Goal: Use online tool/utility: Utilize a website feature to perform a specific function

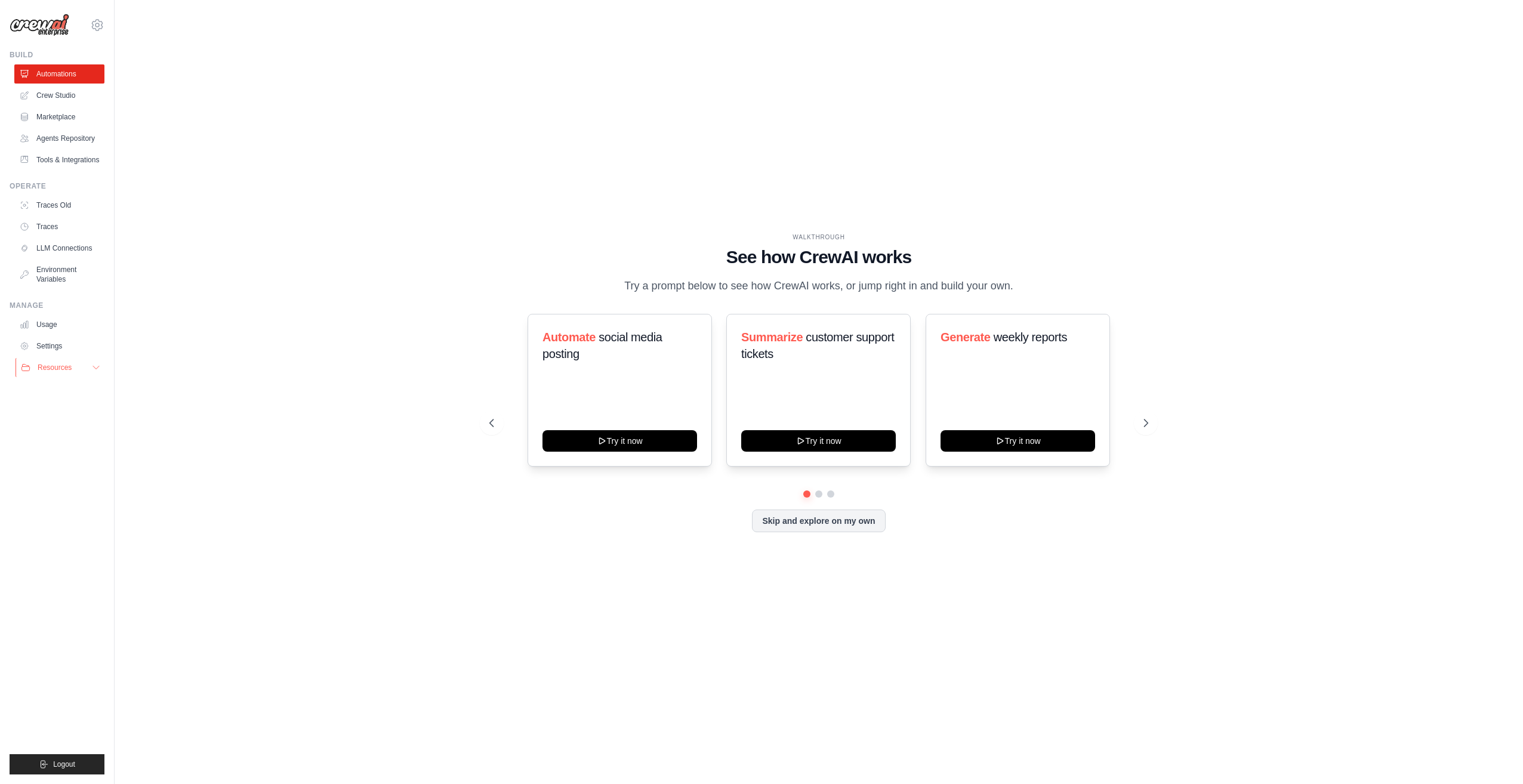
click at [93, 371] on icon at bounding box center [96, 367] width 9 height 9
click at [1149, 426] on icon at bounding box center [1147, 422] width 12 height 12
click at [490, 427] on icon at bounding box center [490, 422] width 12 height 12
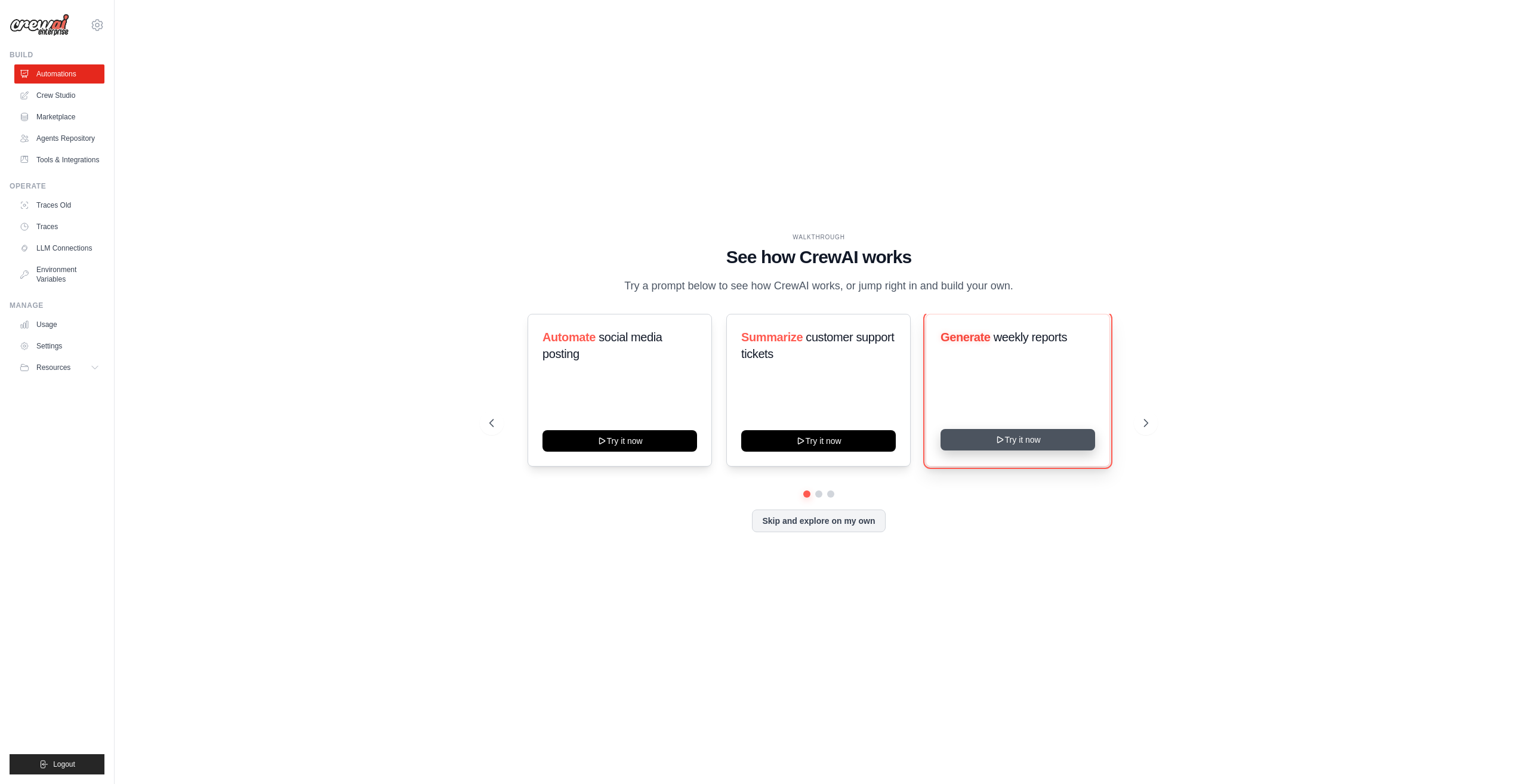
click at [1022, 442] on button "Try it now" at bounding box center [1017, 440] width 154 height 22
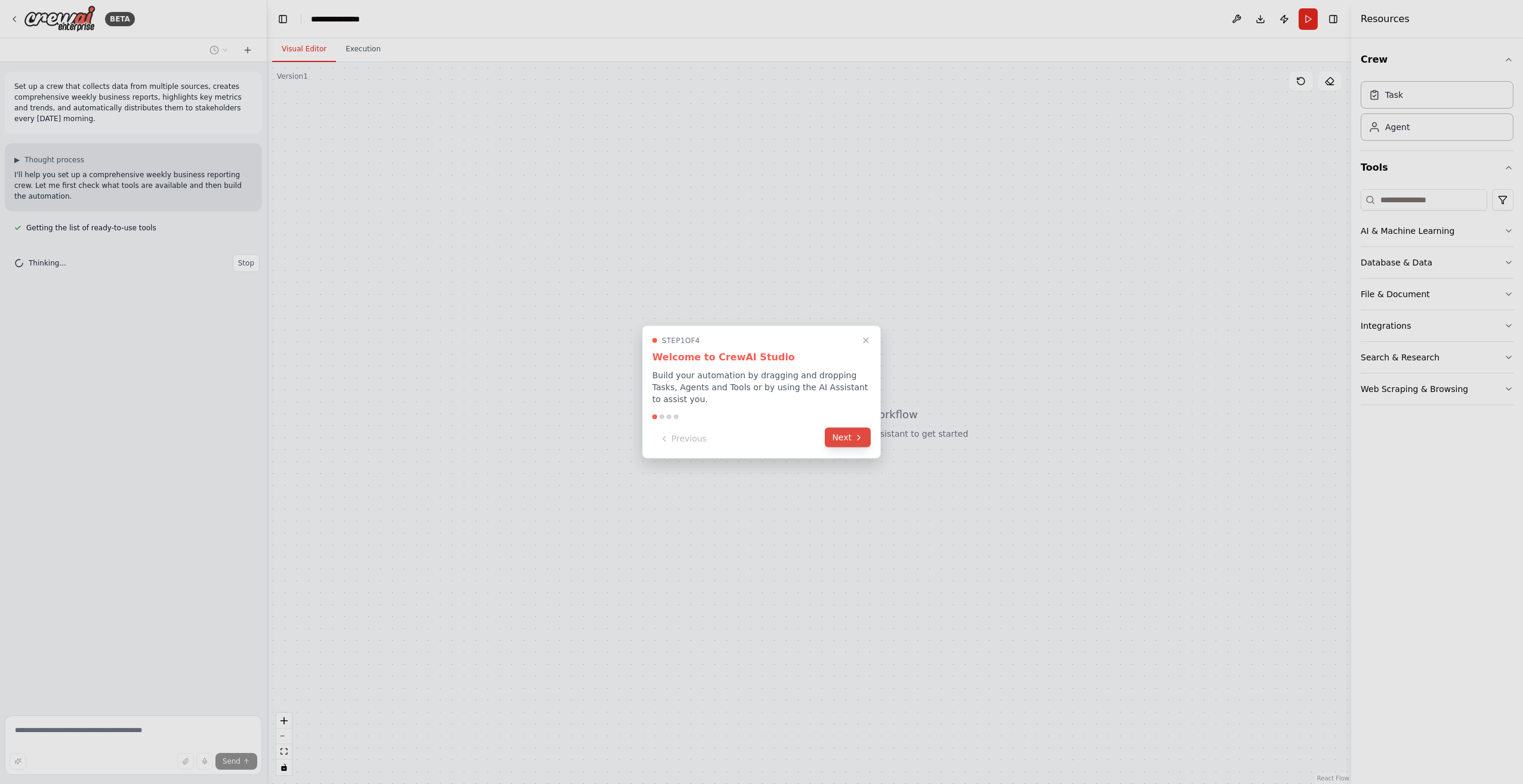
click at [840, 432] on button "Next" at bounding box center [848, 437] width 46 height 19
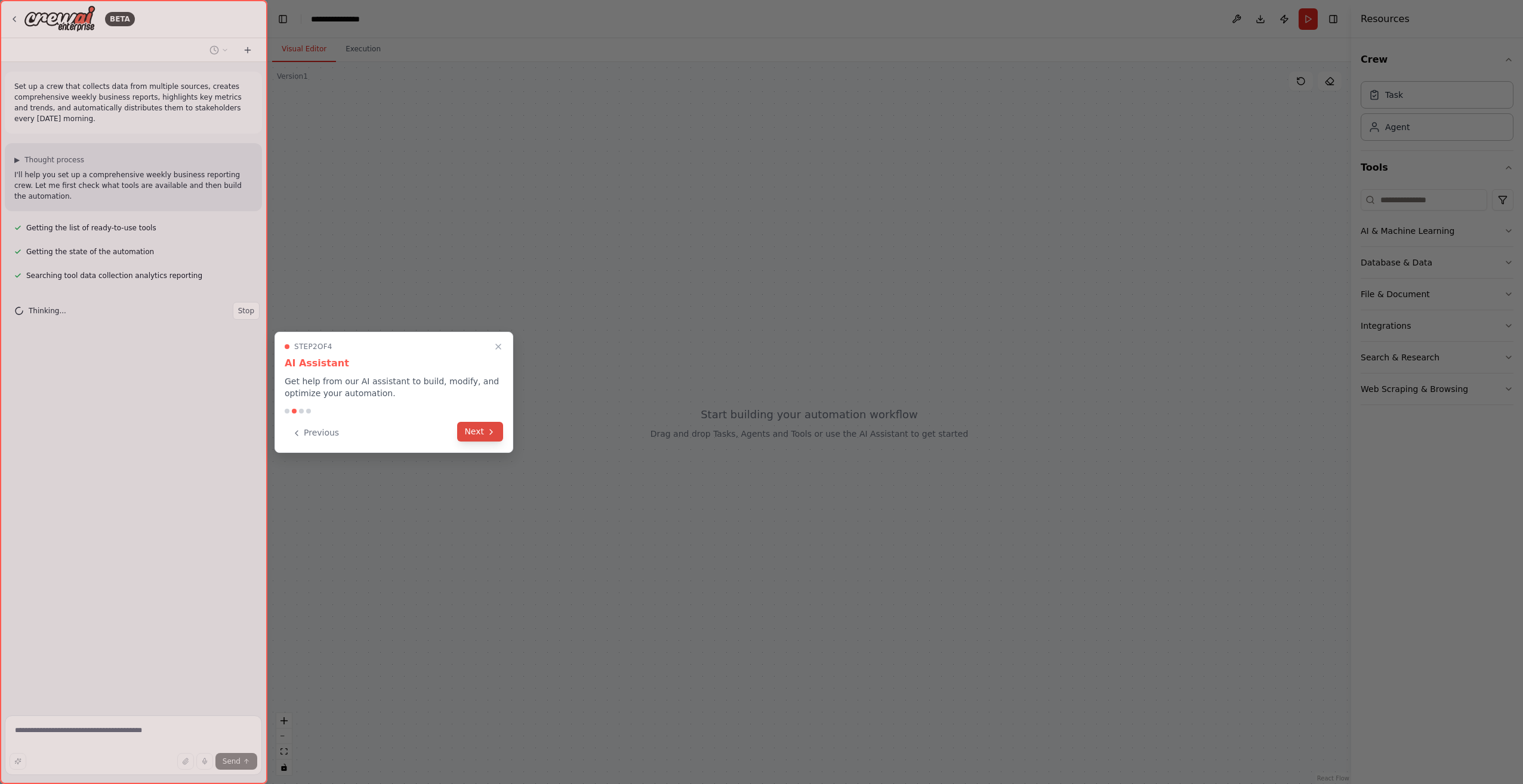
click at [473, 427] on button "Next" at bounding box center [480, 431] width 46 height 19
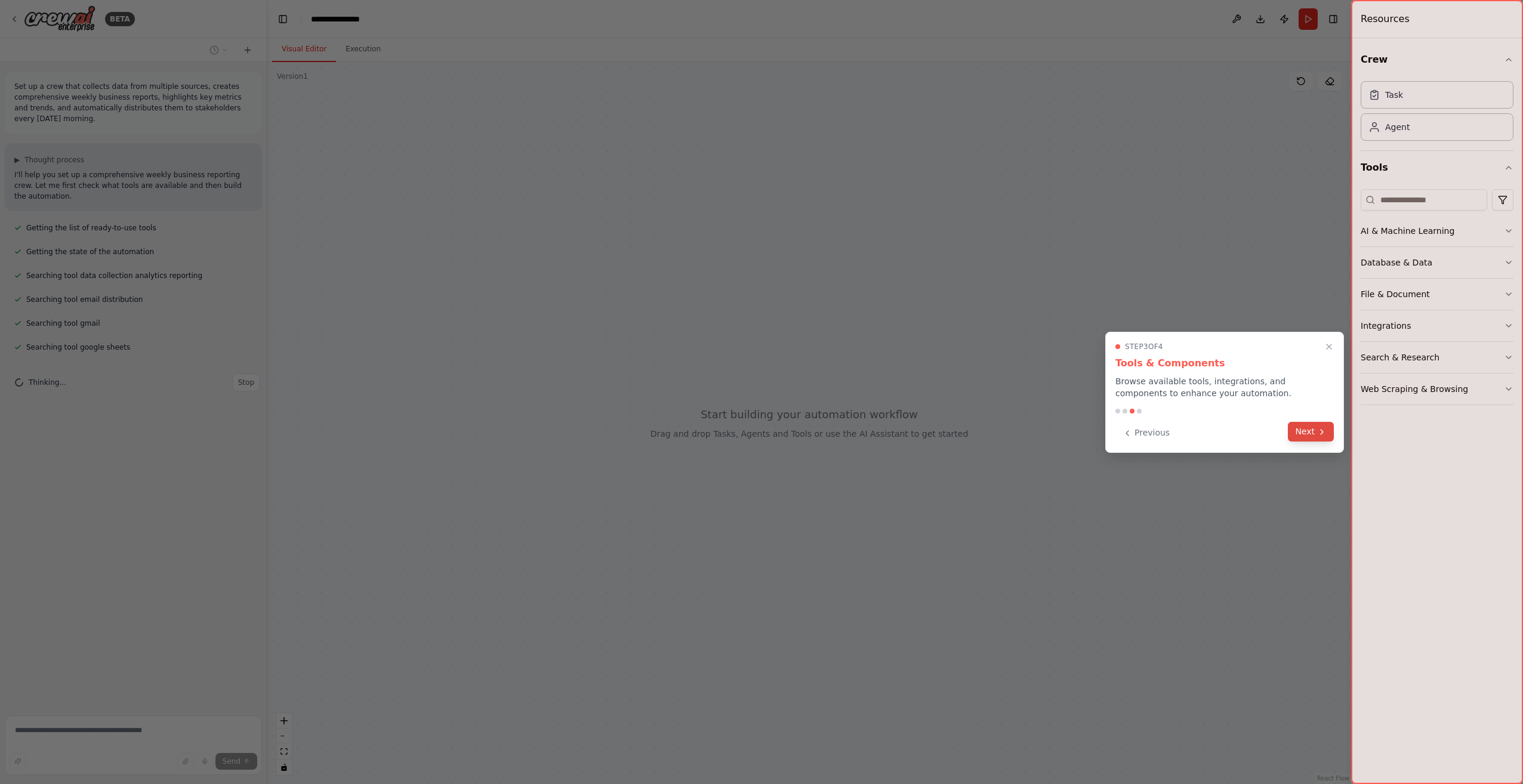
click at [1315, 432] on button "Next" at bounding box center [1310, 431] width 46 height 19
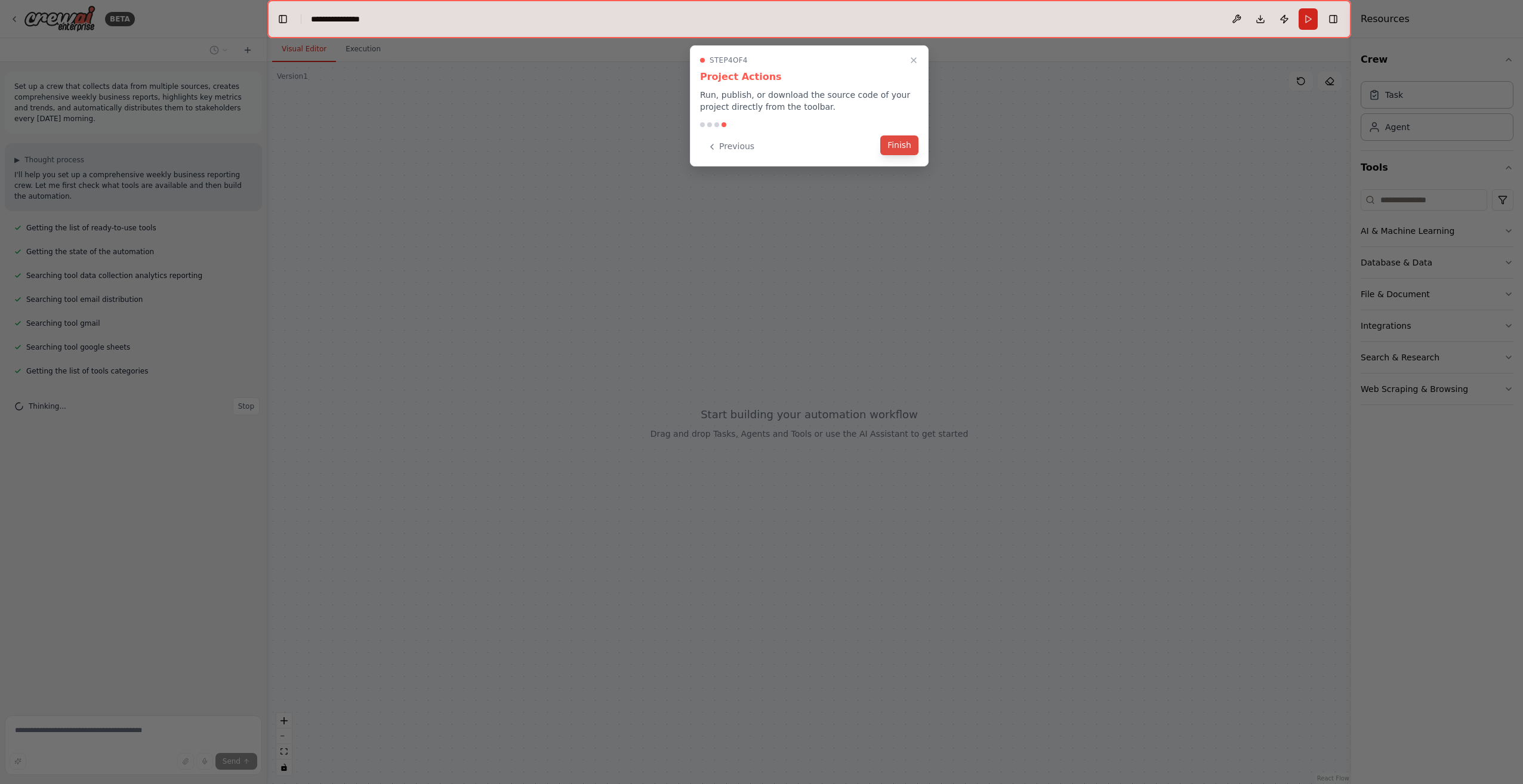
click at [907, 154] on button "Finish" at bounding box center [899, 145] width 38 height 19
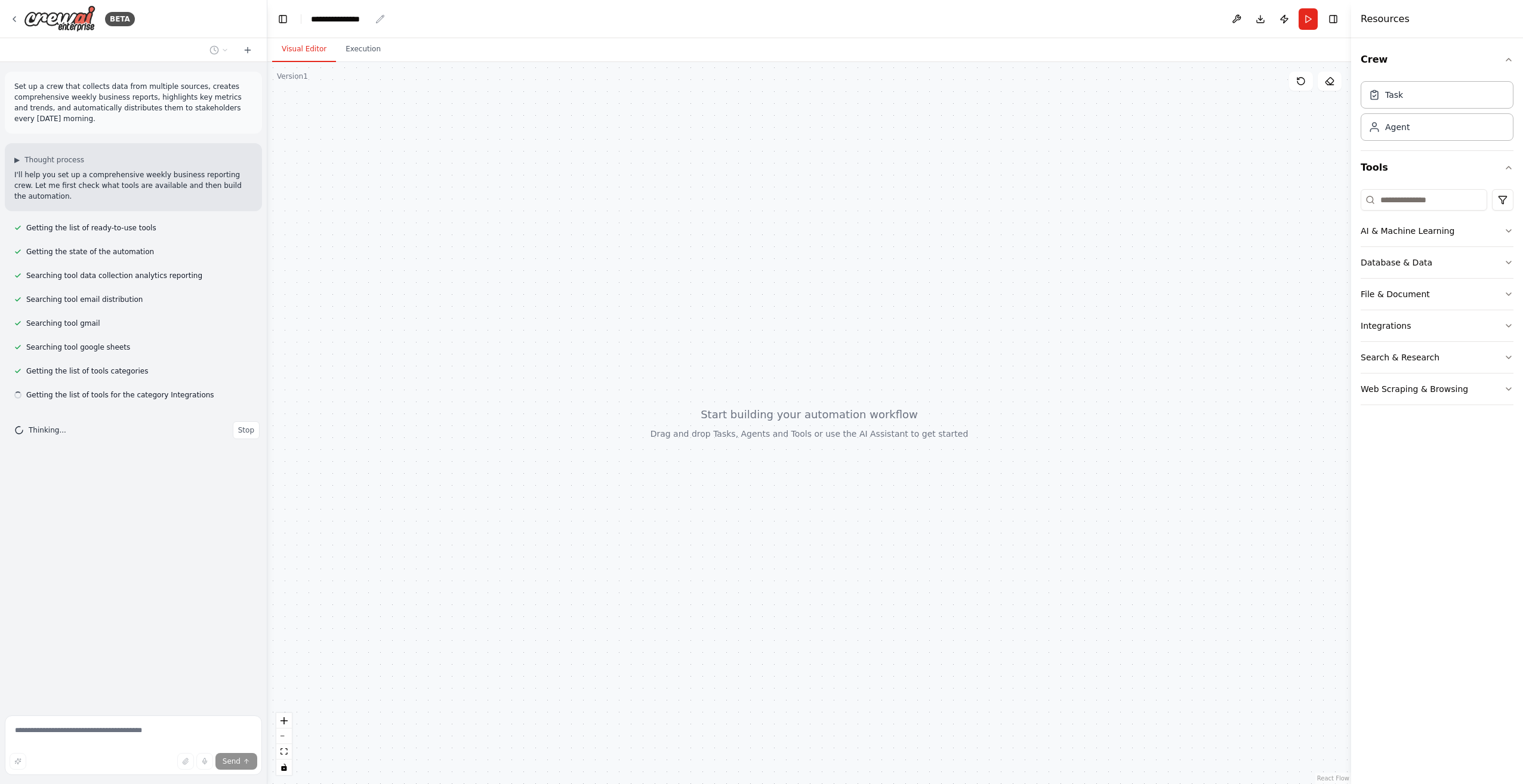
click at [355, 22] on div "**********" at bounding box center [340, 19] width 60 height 12
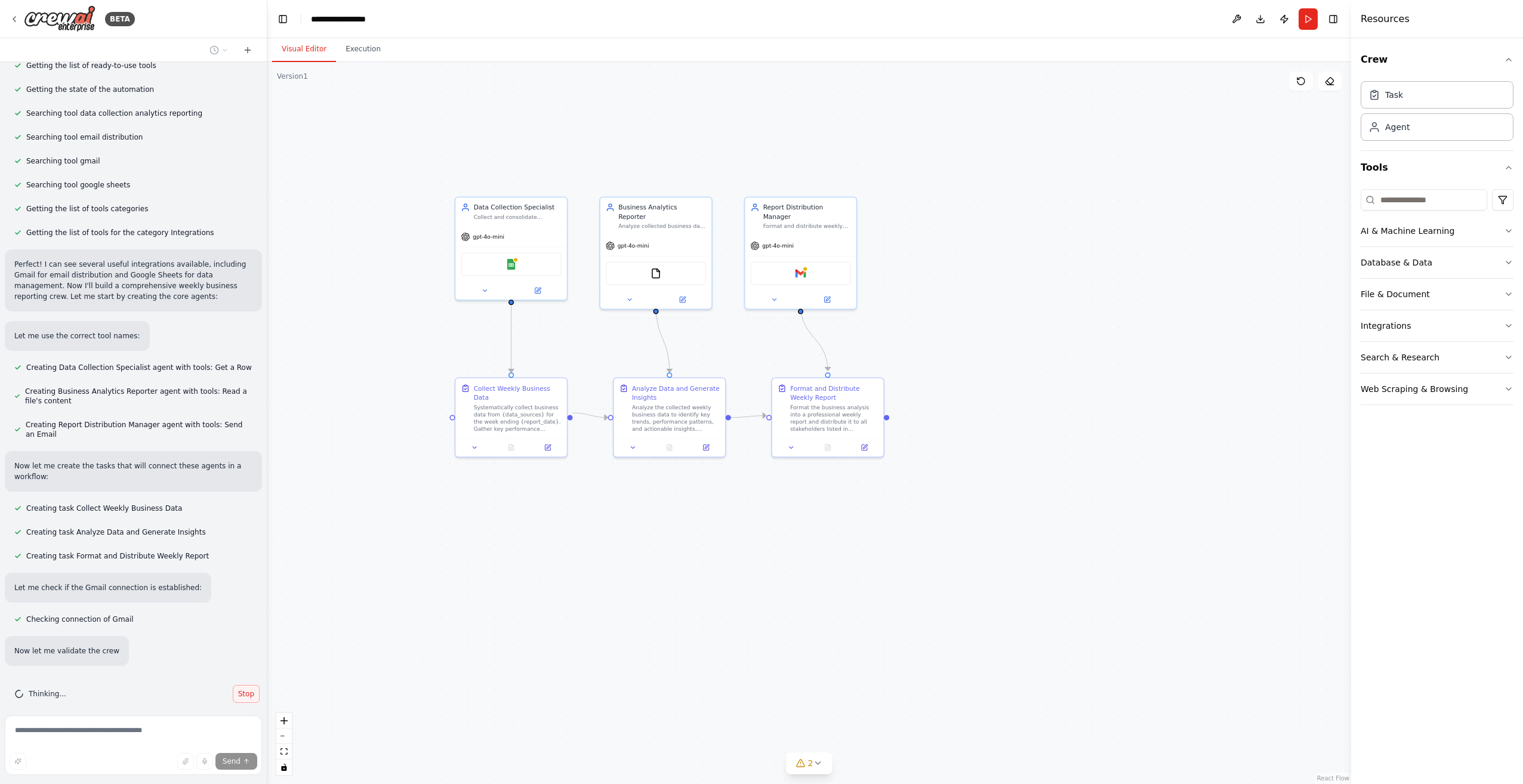
scroll to position [186, 0]
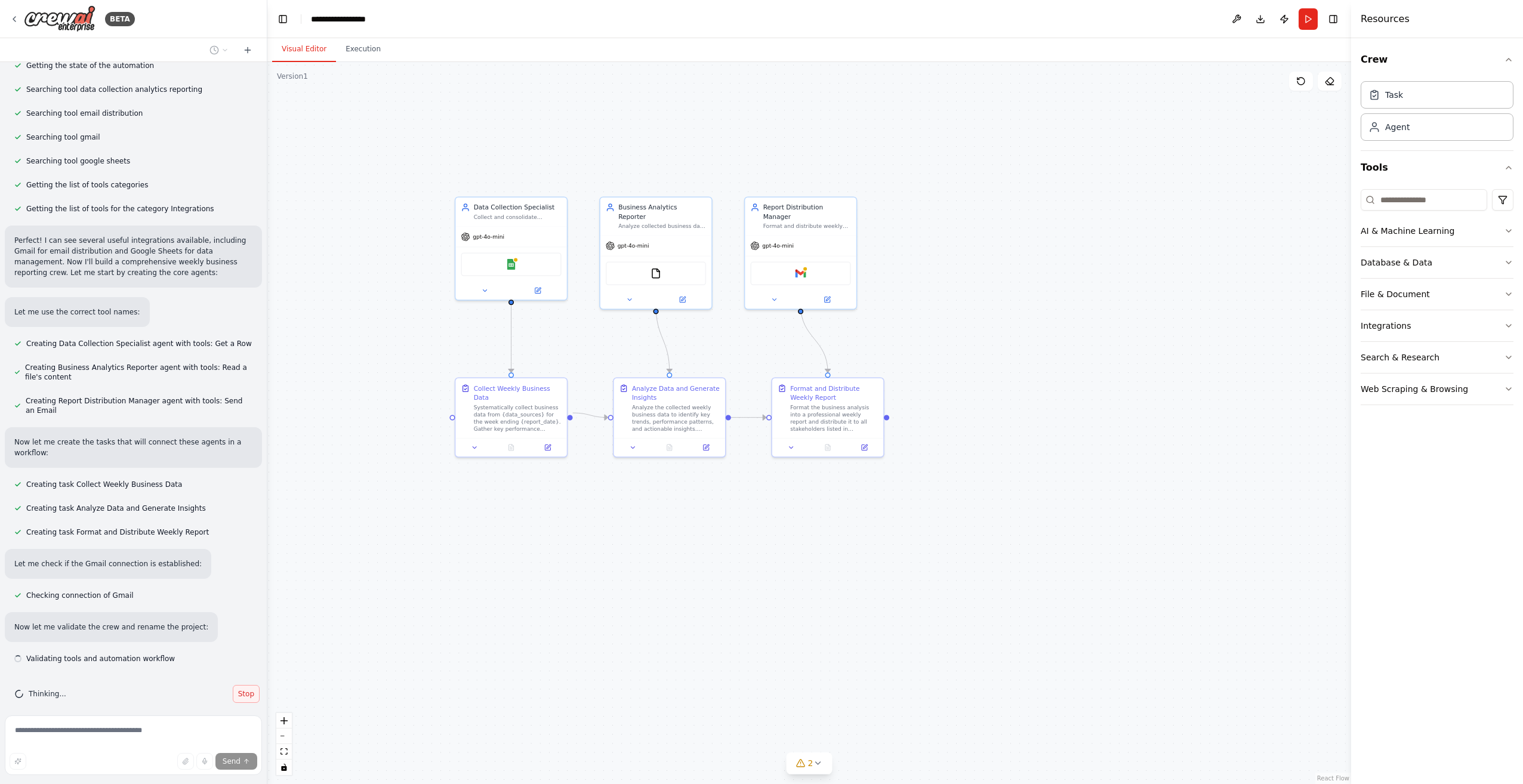
click at [238, 689] on span "Stop" at bounding box center [246, 694] width 16 height 9
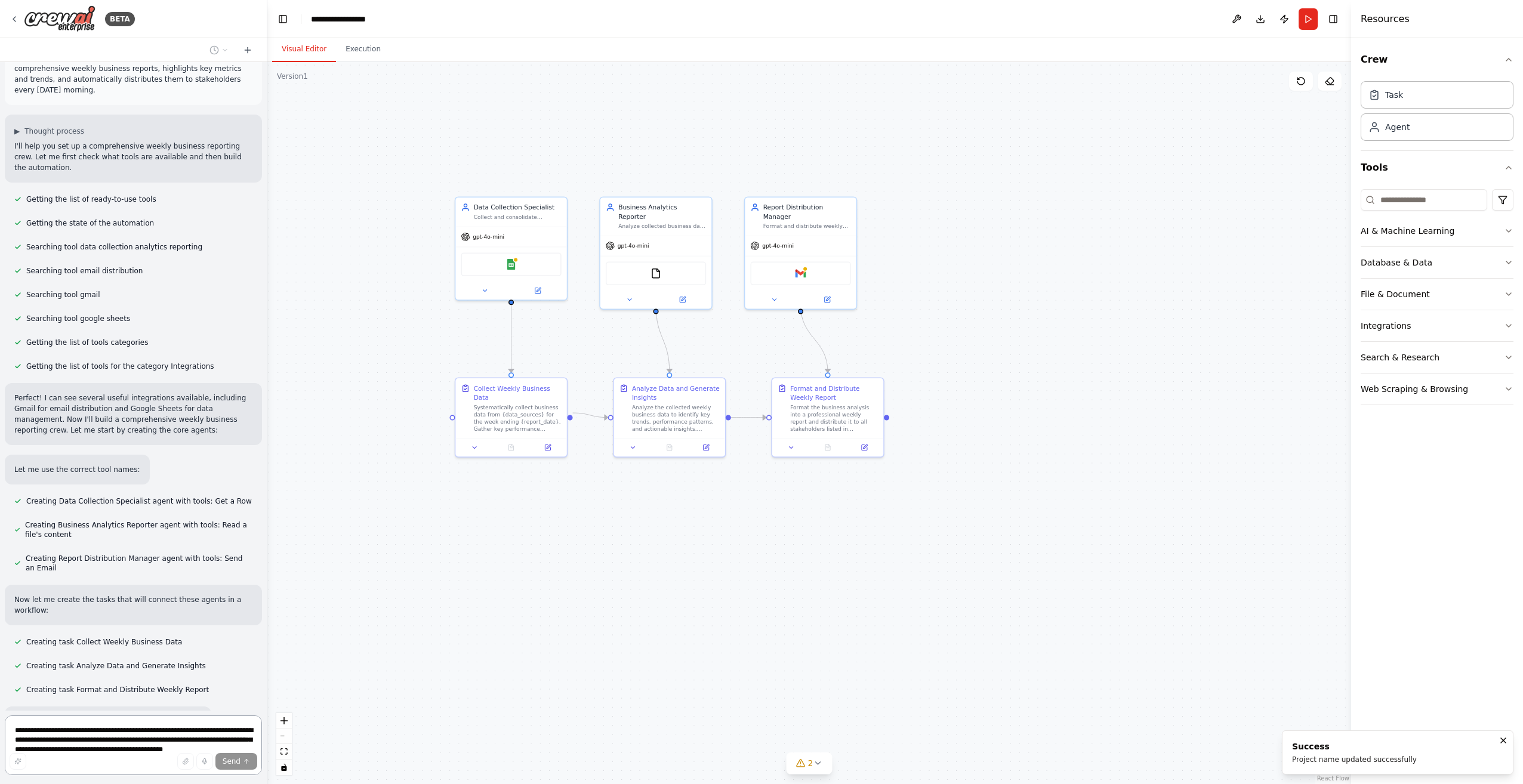
scroll to position [0, 0]
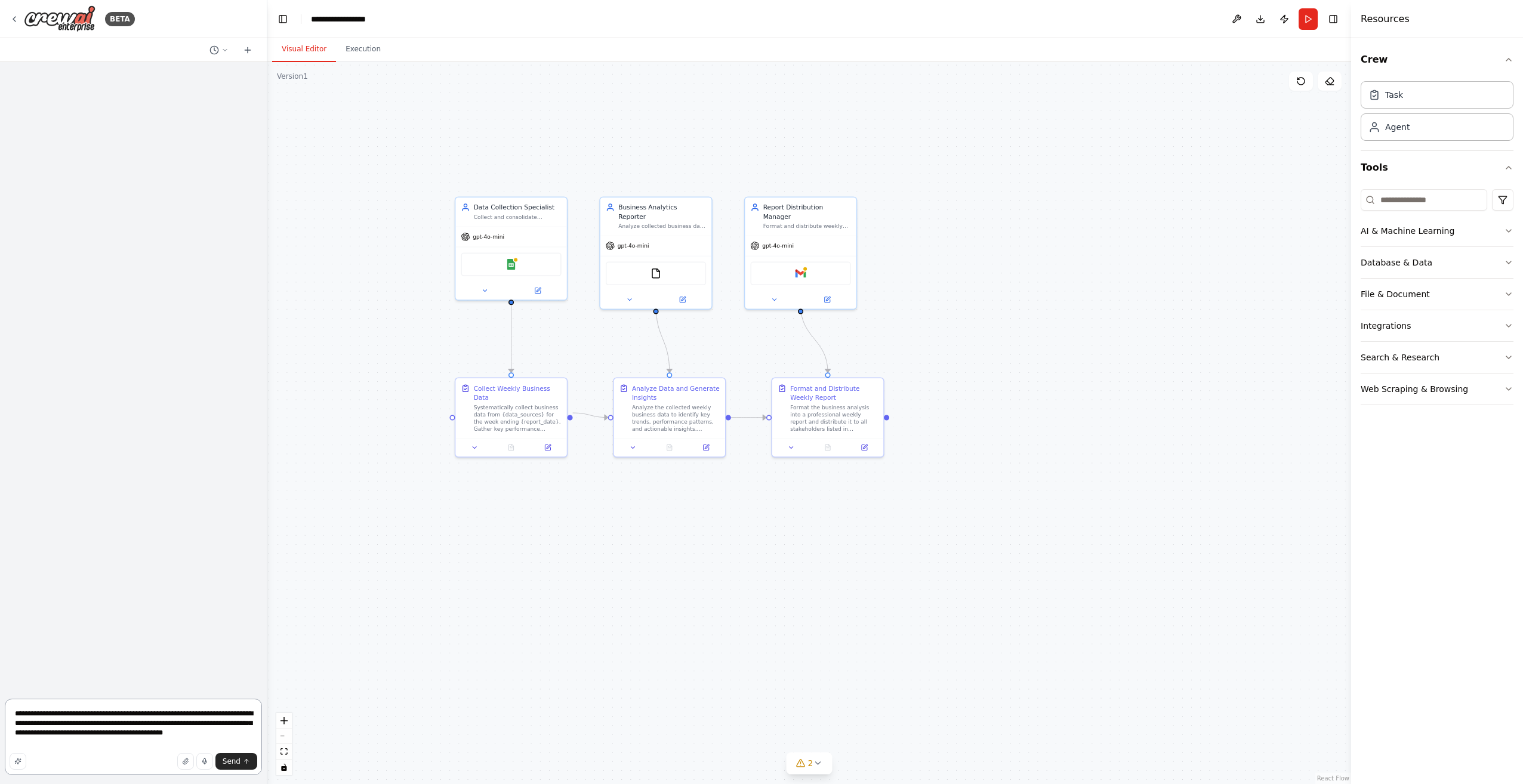
drag, startPoint x: 84, startPoint y: 745, endPoint x: 191, endPoint y: 705, distance: 114.2
click at [191, 705] on textarea "**********" at bounding box center [133, 737] width 257 height 76
click at [84, 747] on textarea "**********" at bounding box center [133, 737] width 257 height 76
drag, startPoint x: 90, startPoint y: 746, endPoint x: -2, endPoint y: 712, distance: 98.1
click at [0, 712] on html "**********" at bounding box center [761, 392] width 1523 height 784
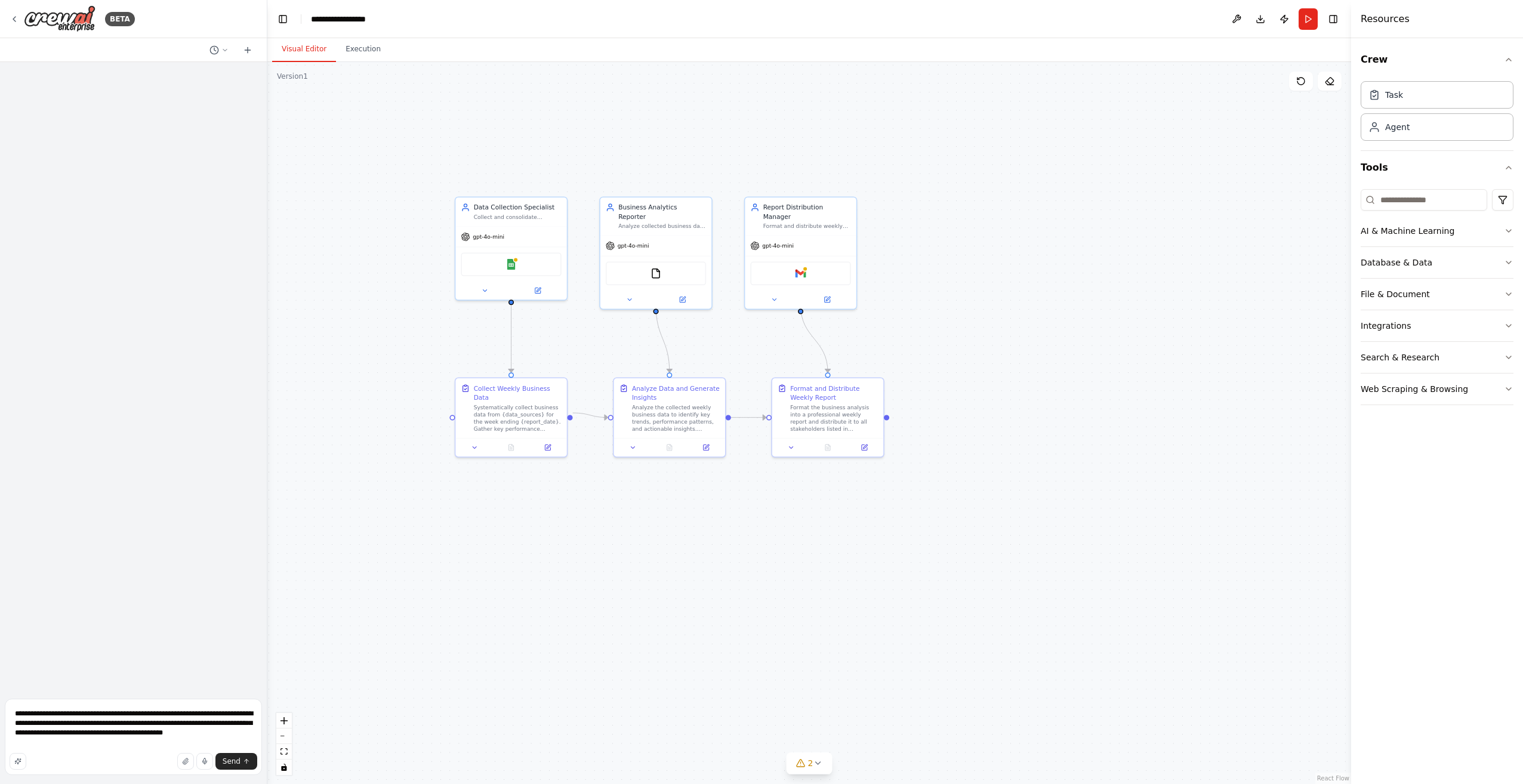
click at [0, 708] on html "**********" at bounding box center [761, 392] width 1523 height 784
click at [80, 746] on textarea "**********" at bounding box center [133, 737] width 257 height 76
click at [92, 746] on textarea "**********" at bounding box center [133, 737] width 257 height 76
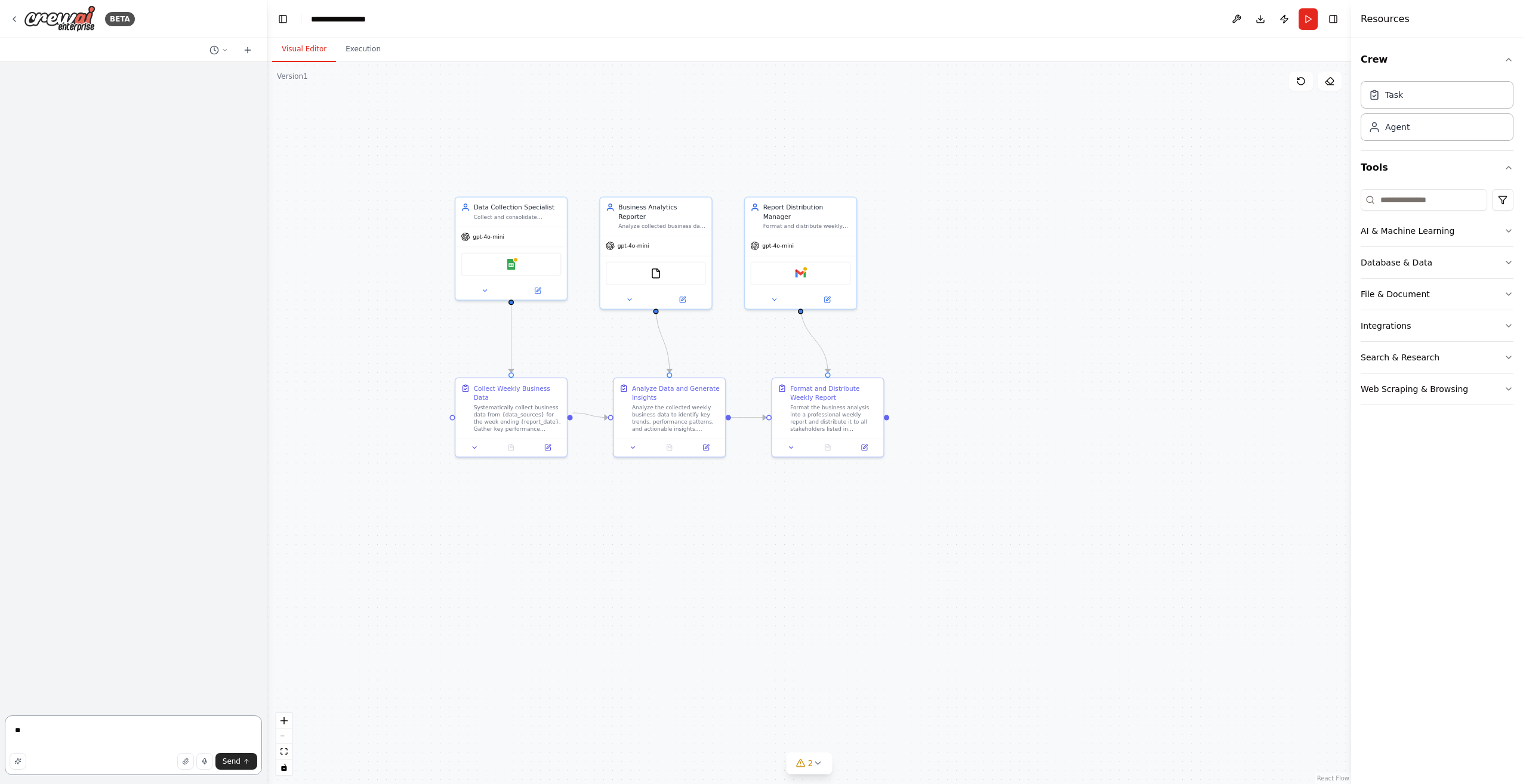
type textarea "*"
type textarea "**********"
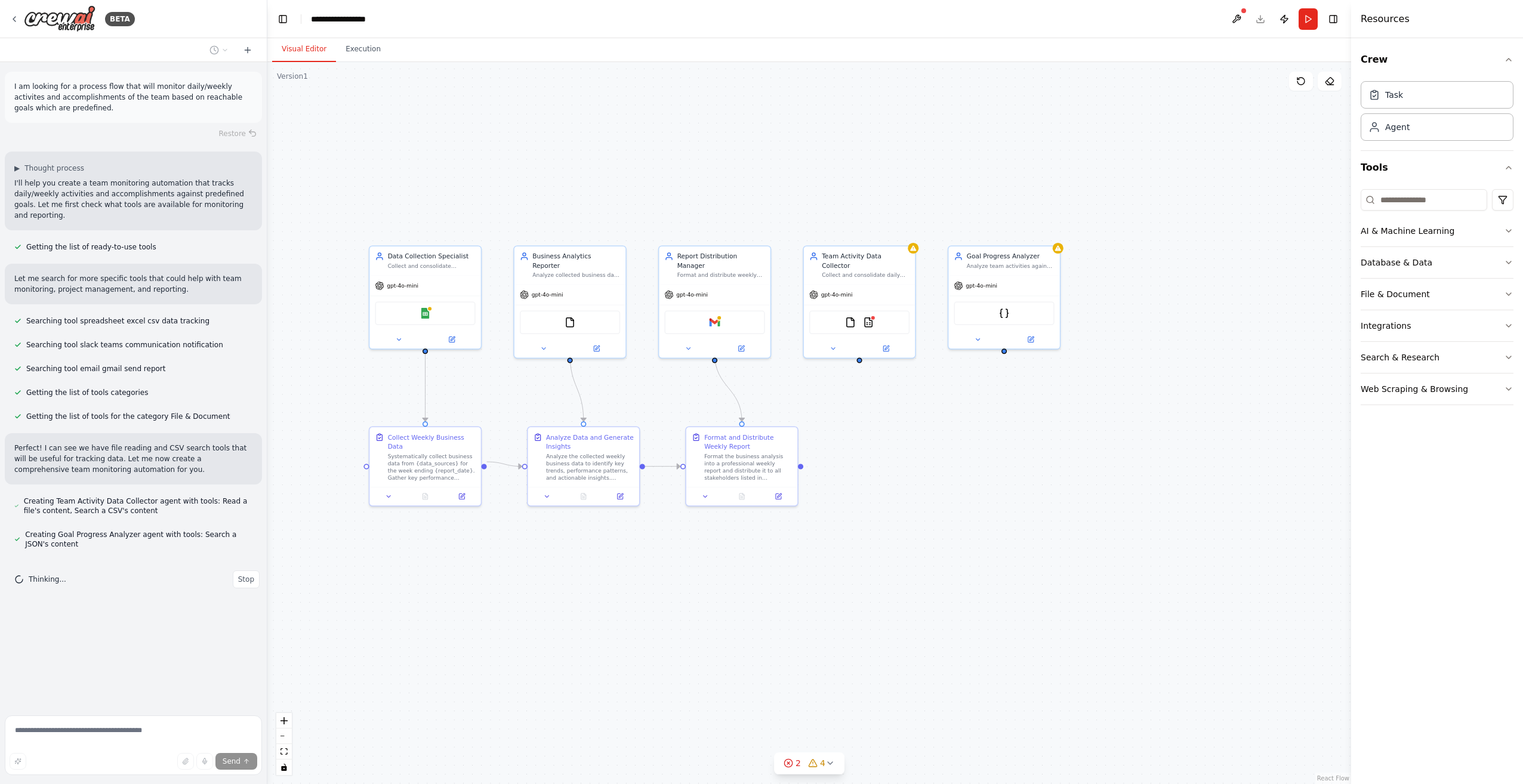
drag, startPoint x: 849, startPoint y: 519, endPoint x: 763, endPoint y: 568, distance: 99.0
click at [763, 568] on div ".deletable-edge-delete-btn { width: 20px; height: 20px; border: 0px solid #ffff…" at bounding box center [809, 423] width 1084 height 722
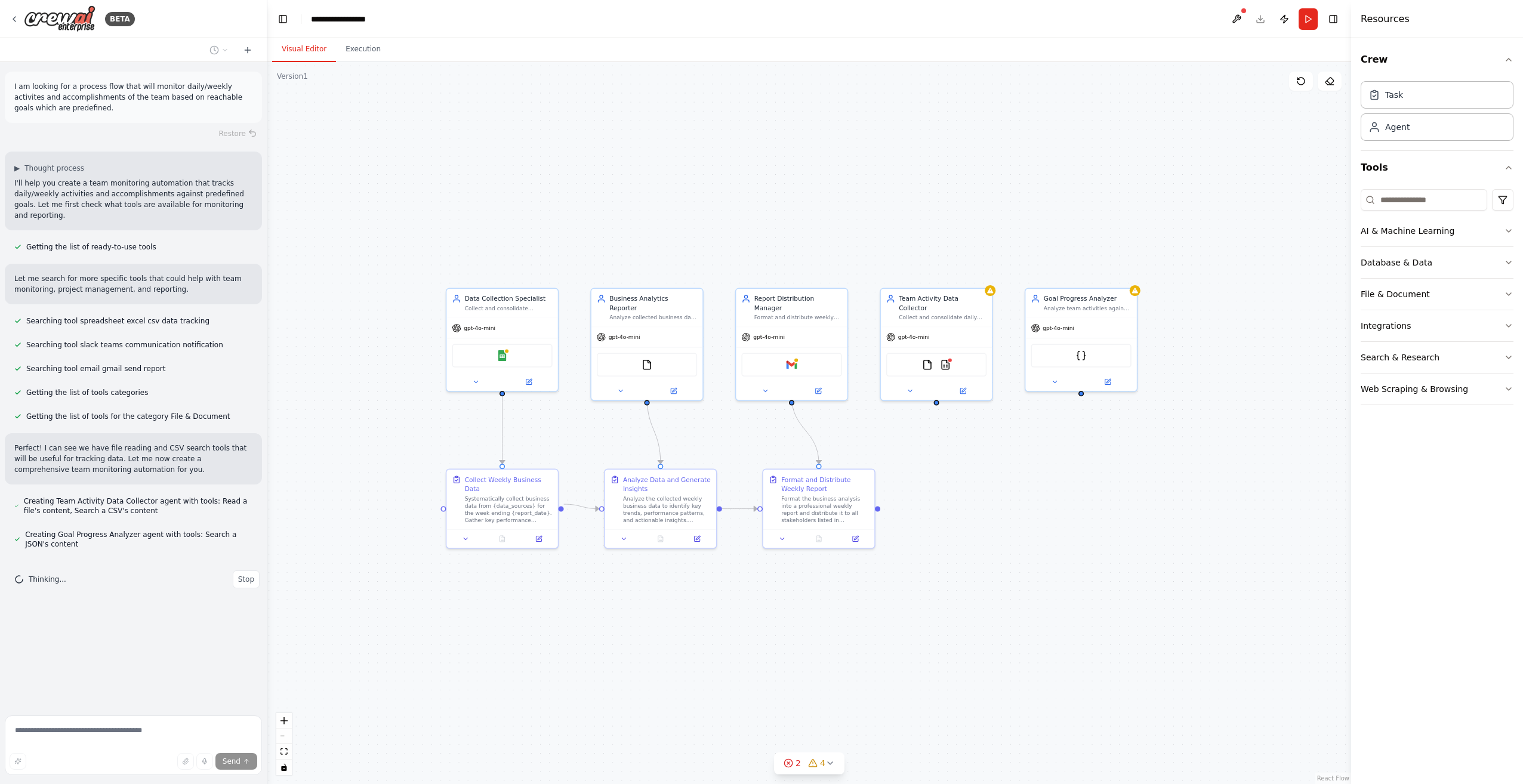
drag, startPoint x: 763, startPoint y: 568, endPoint x: 841, endPoint y: 610, distance: 88.6
click at [841, 610] on div ".deletable-edge-delete-btn { width: 20px; height: 20px; border: 0px solid #ffff…" at bounding box center [809, 423] width 1084 height 722
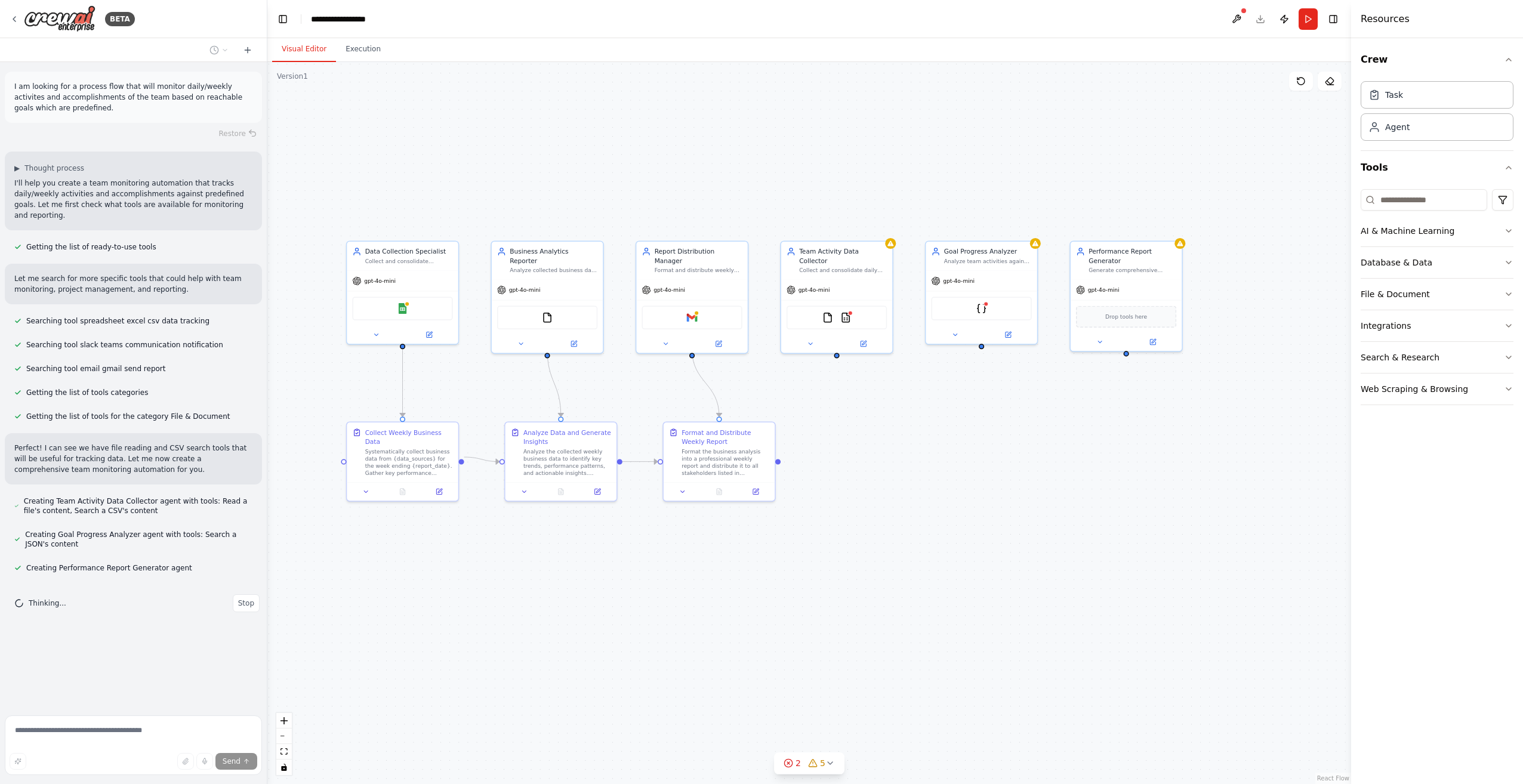
drag, startPoint x: 841, startPoint y: 610, endPoint x: 741, endPoint y: 563, distance: 110.5
click at [741, 563] on div ".deletable-edge-delete-btn { width: 20px; height: 20px; border: 0px solid #ffff…" at bounding box center [809, 423] width 1084 height 722
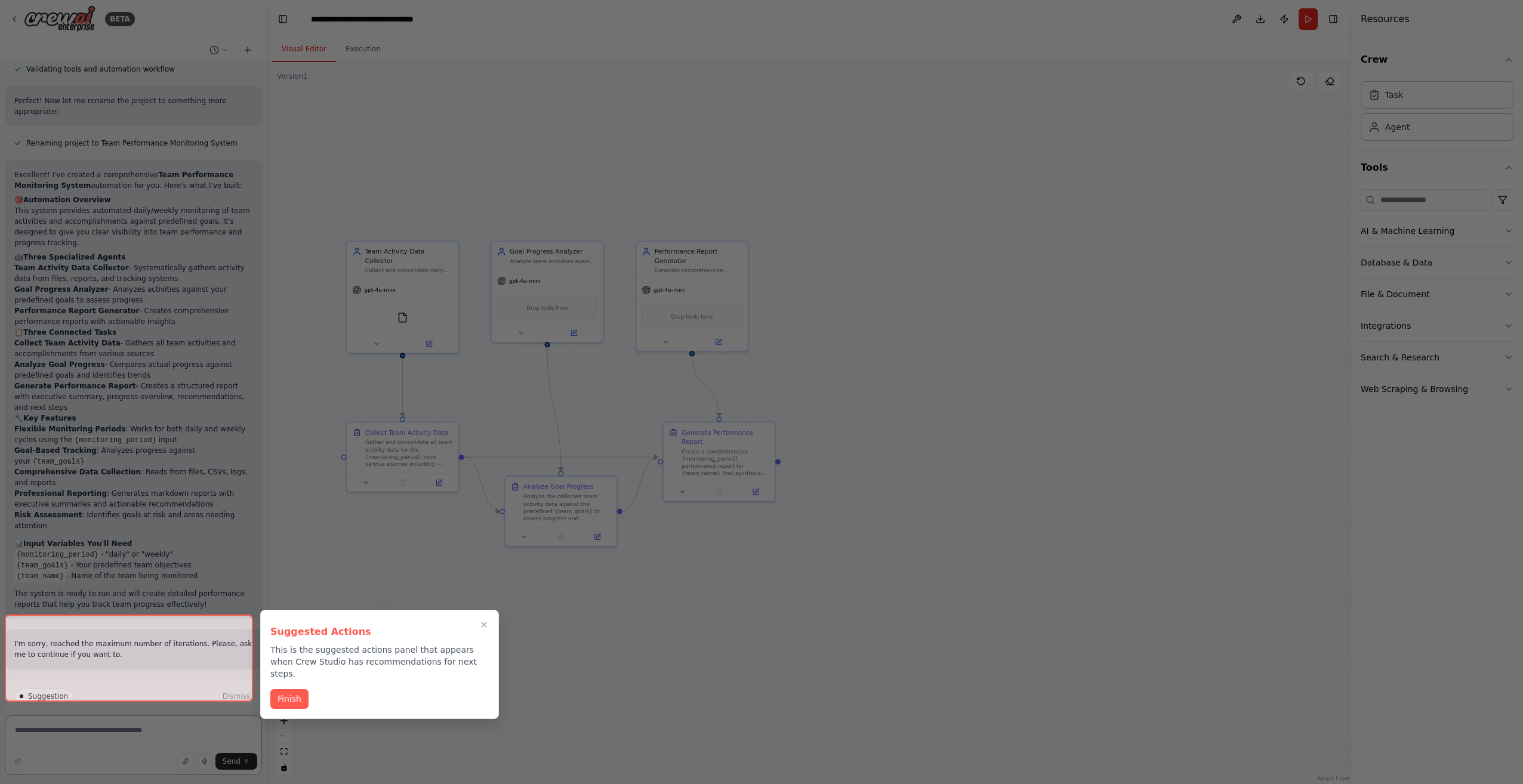
scroll to position [1430, 0]
click at [277, 687] on button "Finish" at bounding box center [289, 697] width 38 height 19
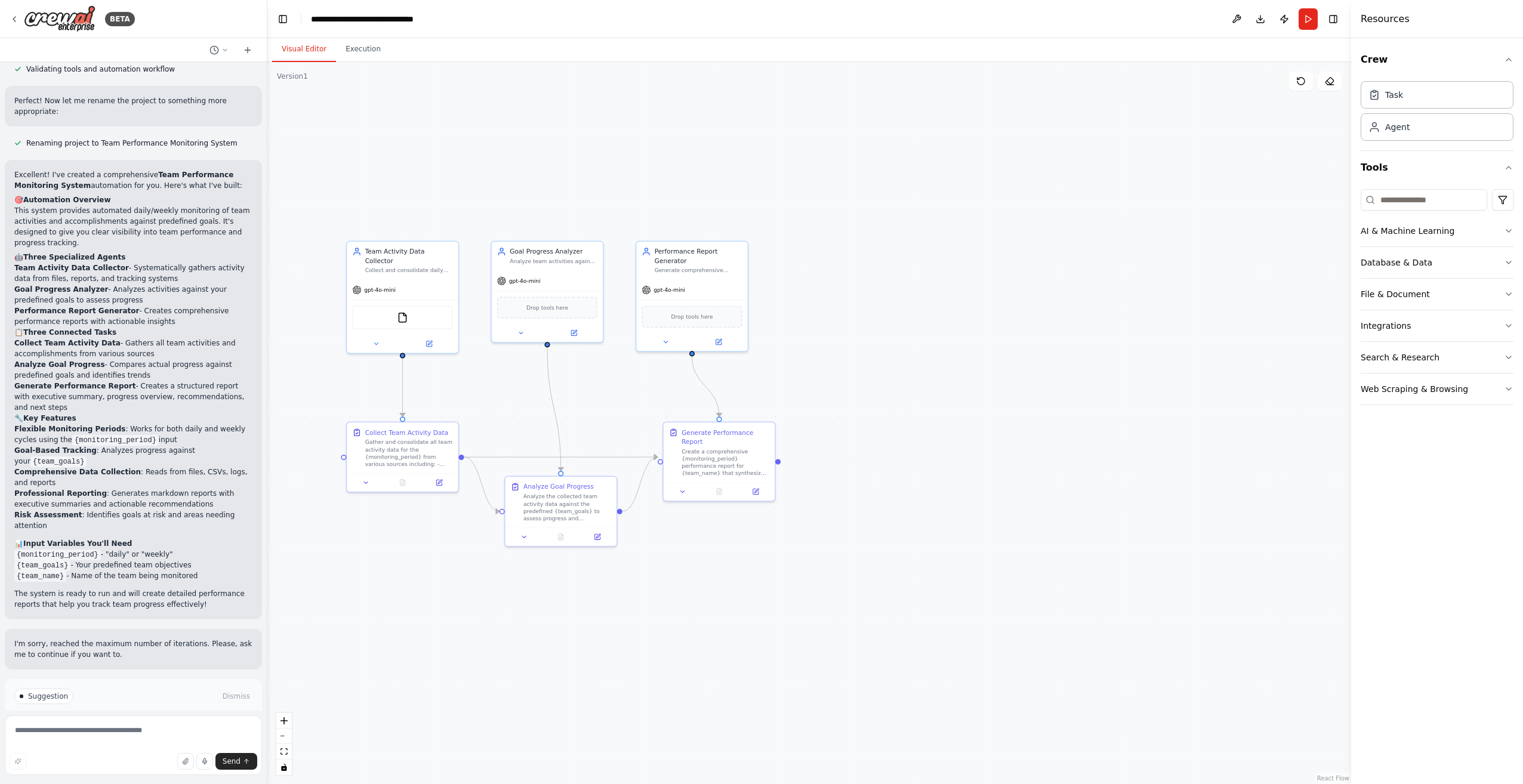
click at [157, 742] on span "Run Automation" at bounding box center [139, 747] width 58 height 9
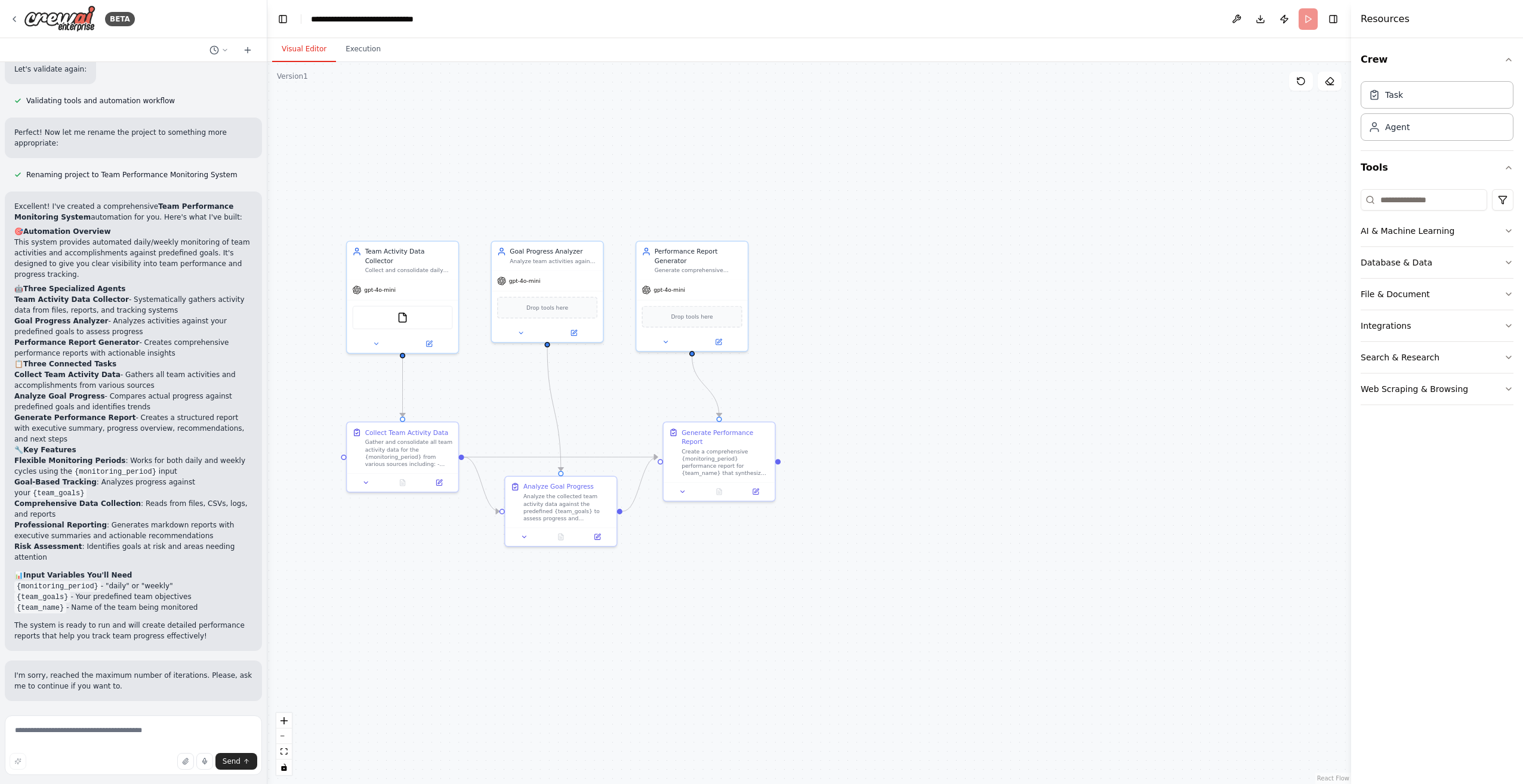
scroll to position [1334, 0]
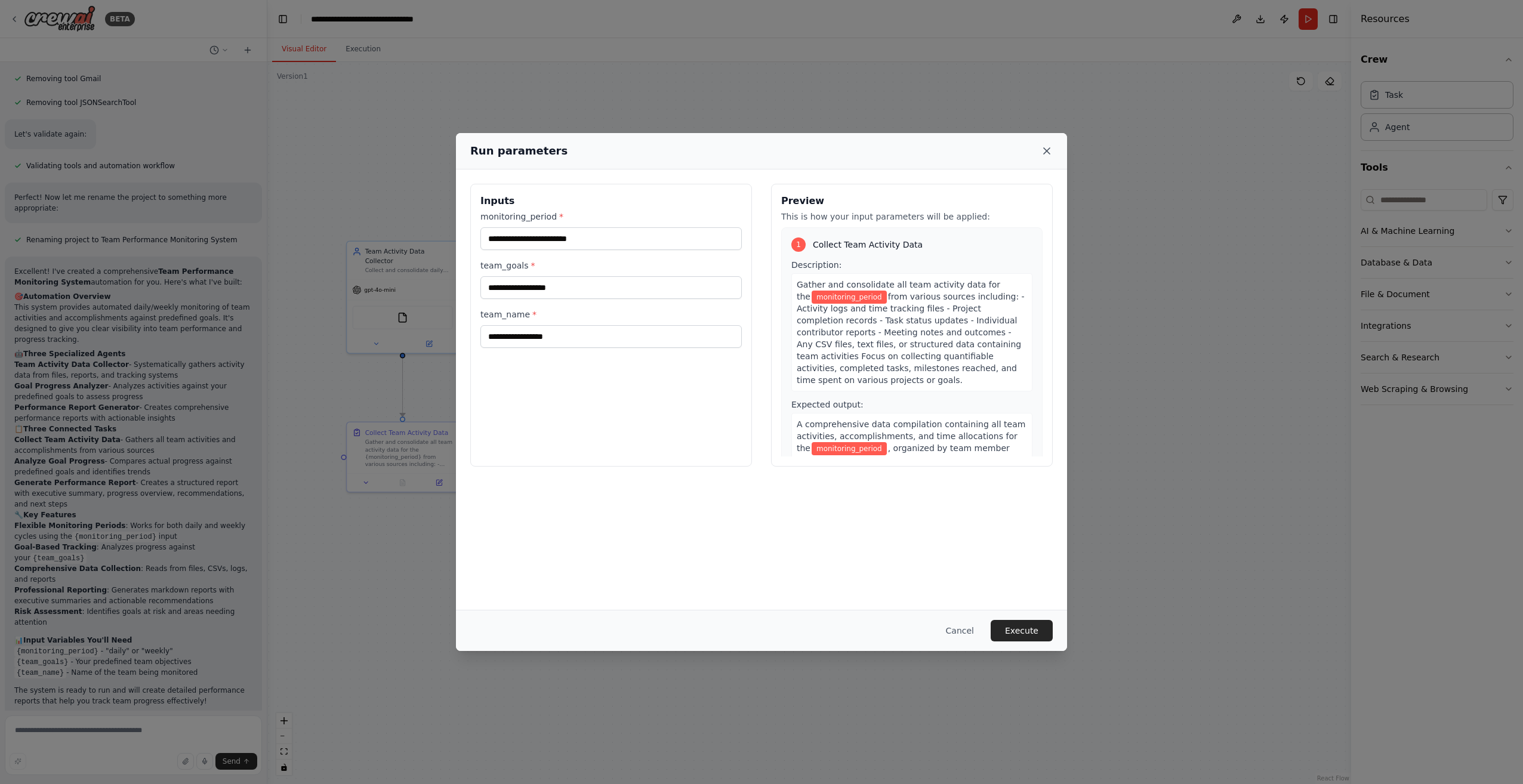
click at [1045, 152] on icon at bounding box center [1046, 150] width 12 height 12
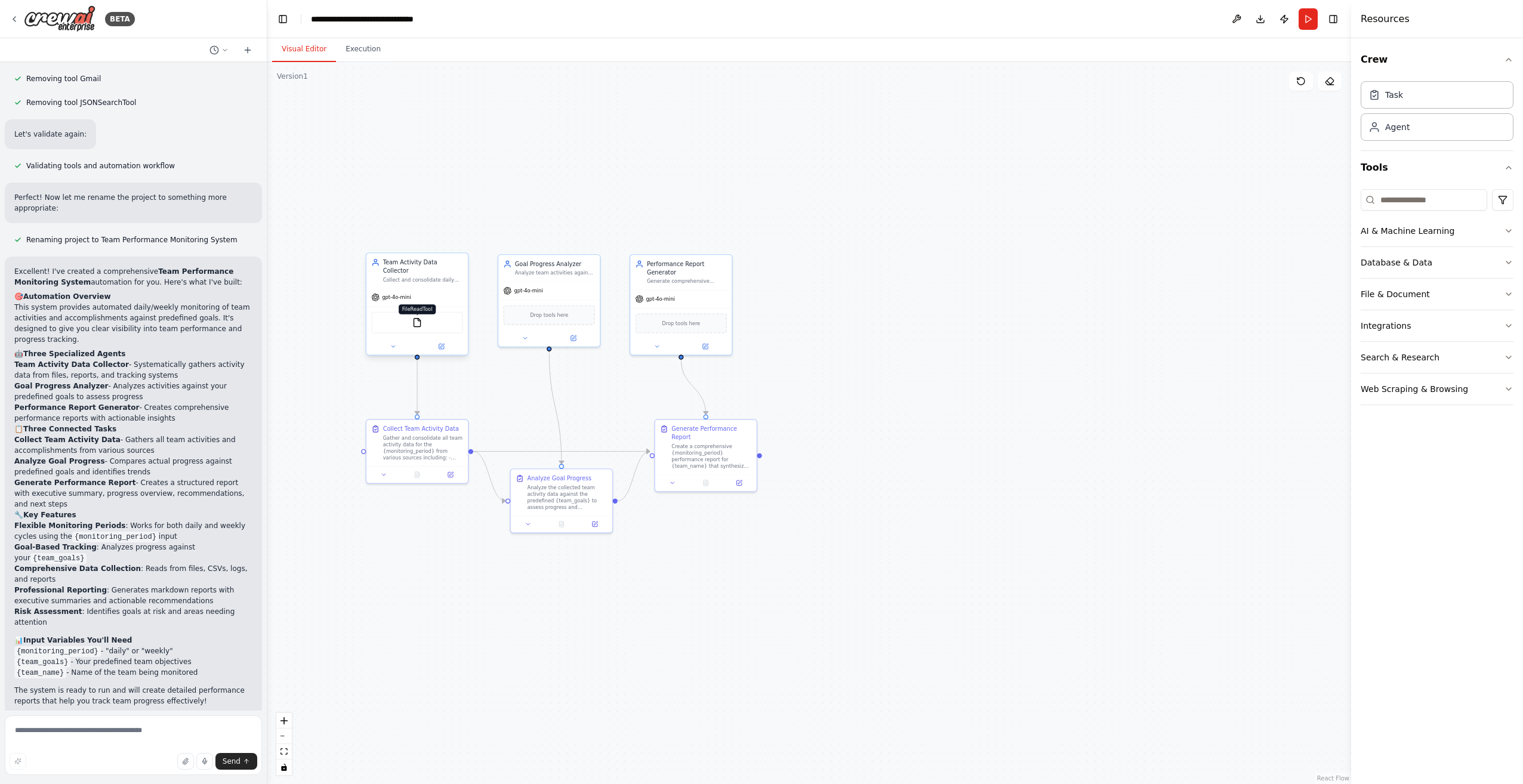
click at [414, 318] on img at bounding box center [417, 322] width 10 height 10
click at [453, 276] on div "Collect and consolidate daily and weekly team activities, accomplishments, and …" at bounding box center [423, 279] width 80 height 6
click at [438, 276] on div "Collect and consolidate daily and weekly team activities, accomplishments, and …" at bounding box center [423, 279] width 80 height 6
click at [419, 318] on img at bounding box center [417, 322] width 10 height 10
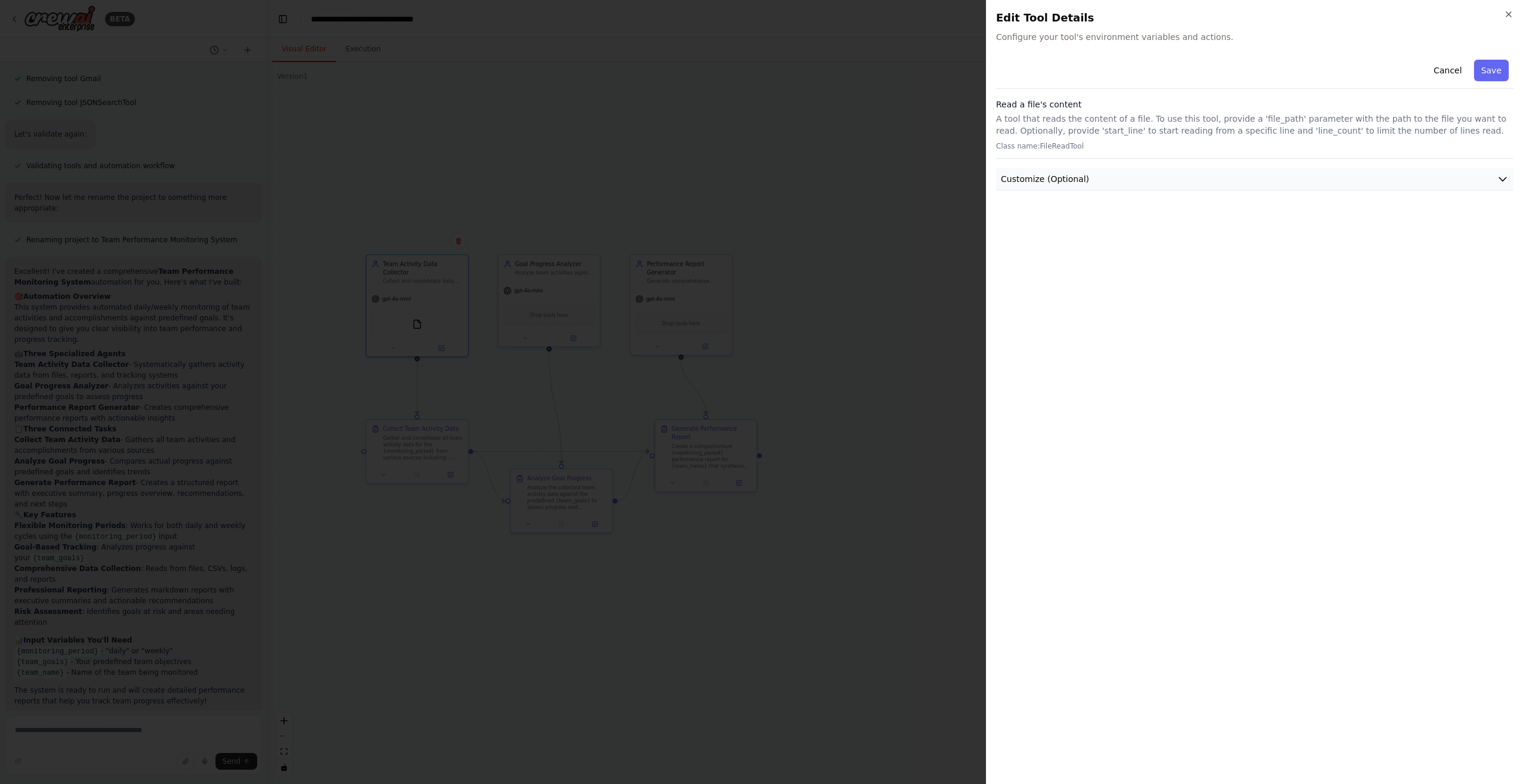
click at [1502, 176] on icon "button" at bounding box center [1502, 178] width 12 height 12
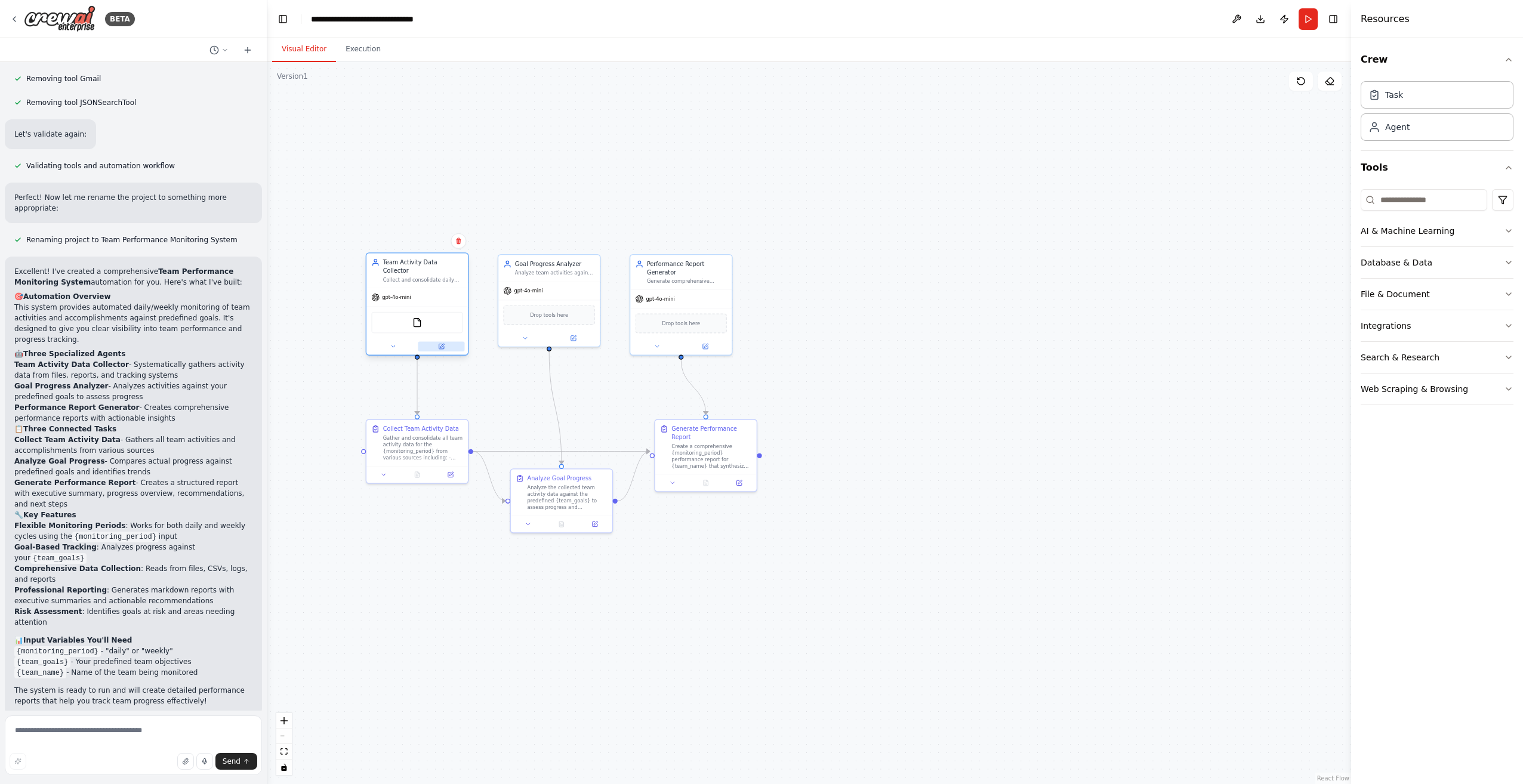
click at [437, 341] on button at bounding box center [441, 346] width 47 height 10
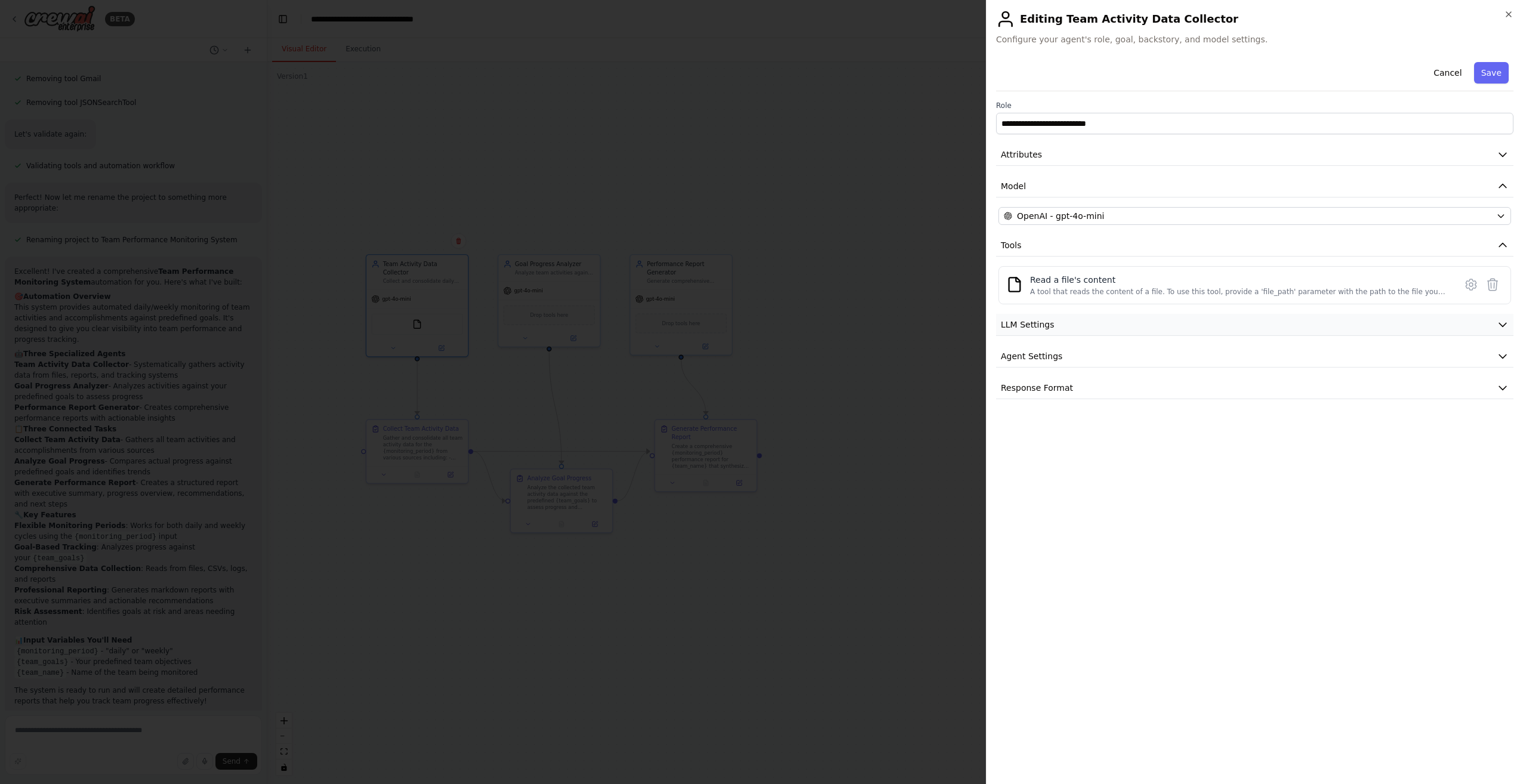
click at [1500, 327] on icon "button" at bounding box center [1502, 324] width 12 height 12
click at [1505, 442] on icon "button" at bounding box center [1502, 441] width 12 height 12
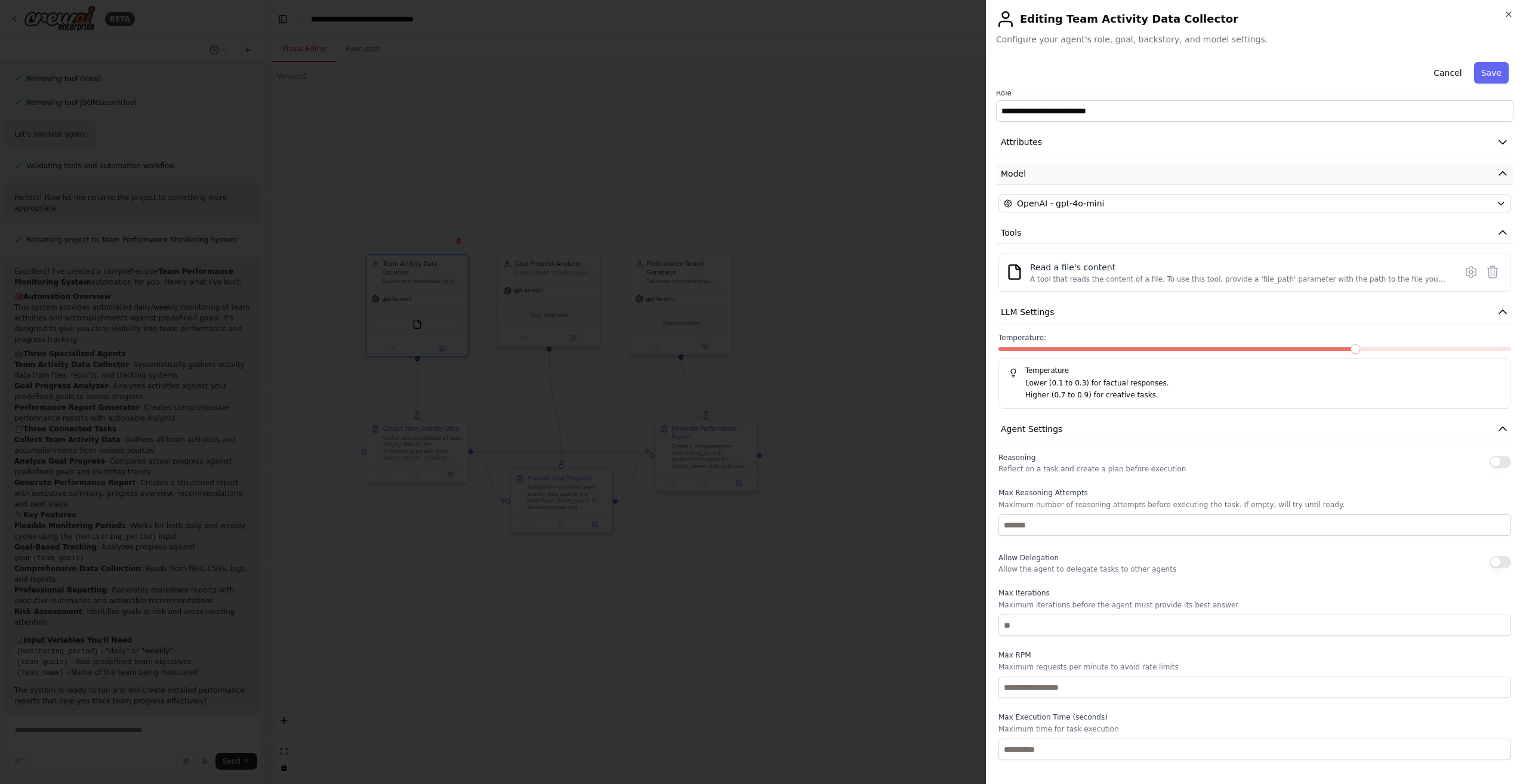
scroll to position [0, 0]
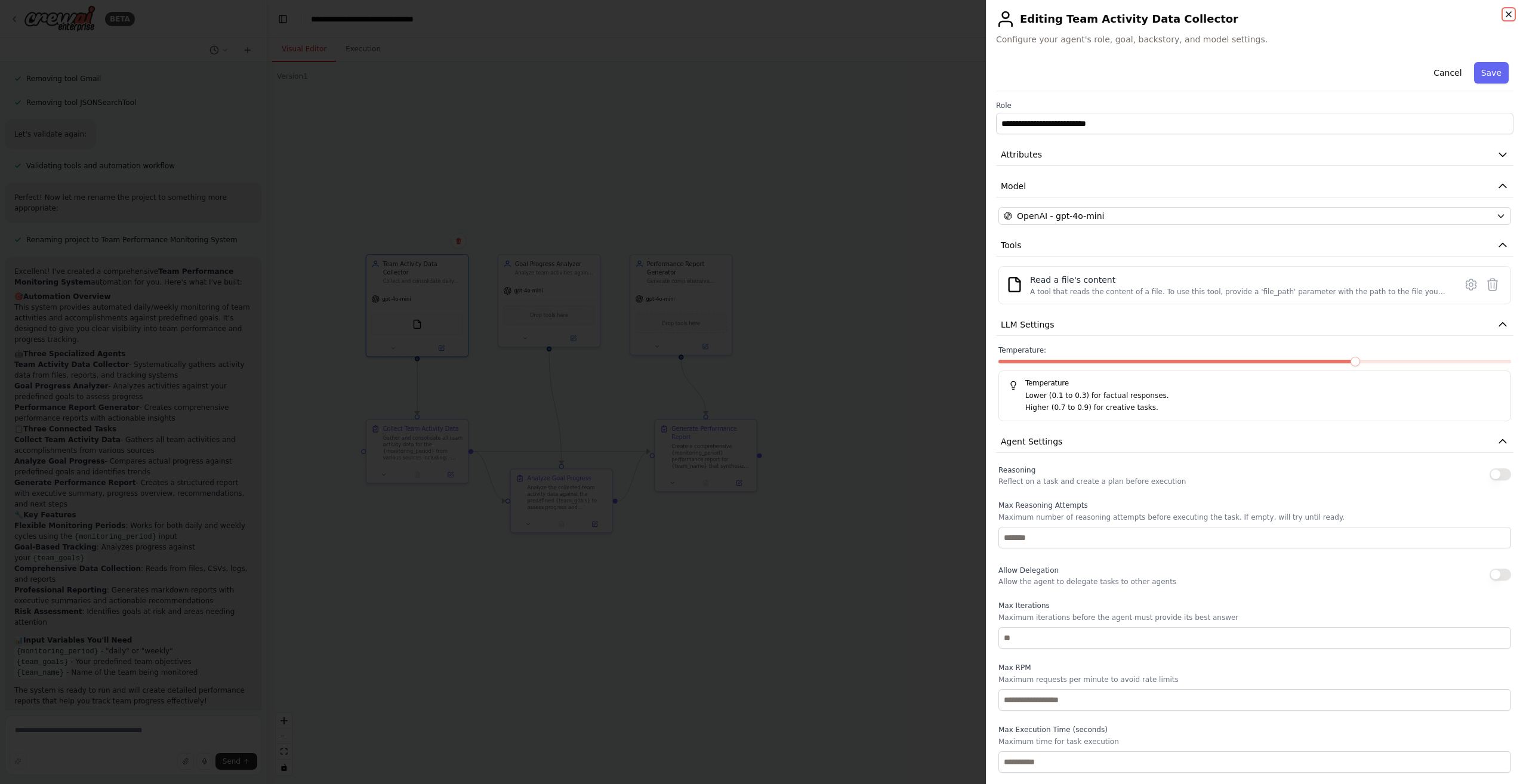
click at [1510, 16] on icon "button" at bounding box center [1508, 14] width 9 height 9
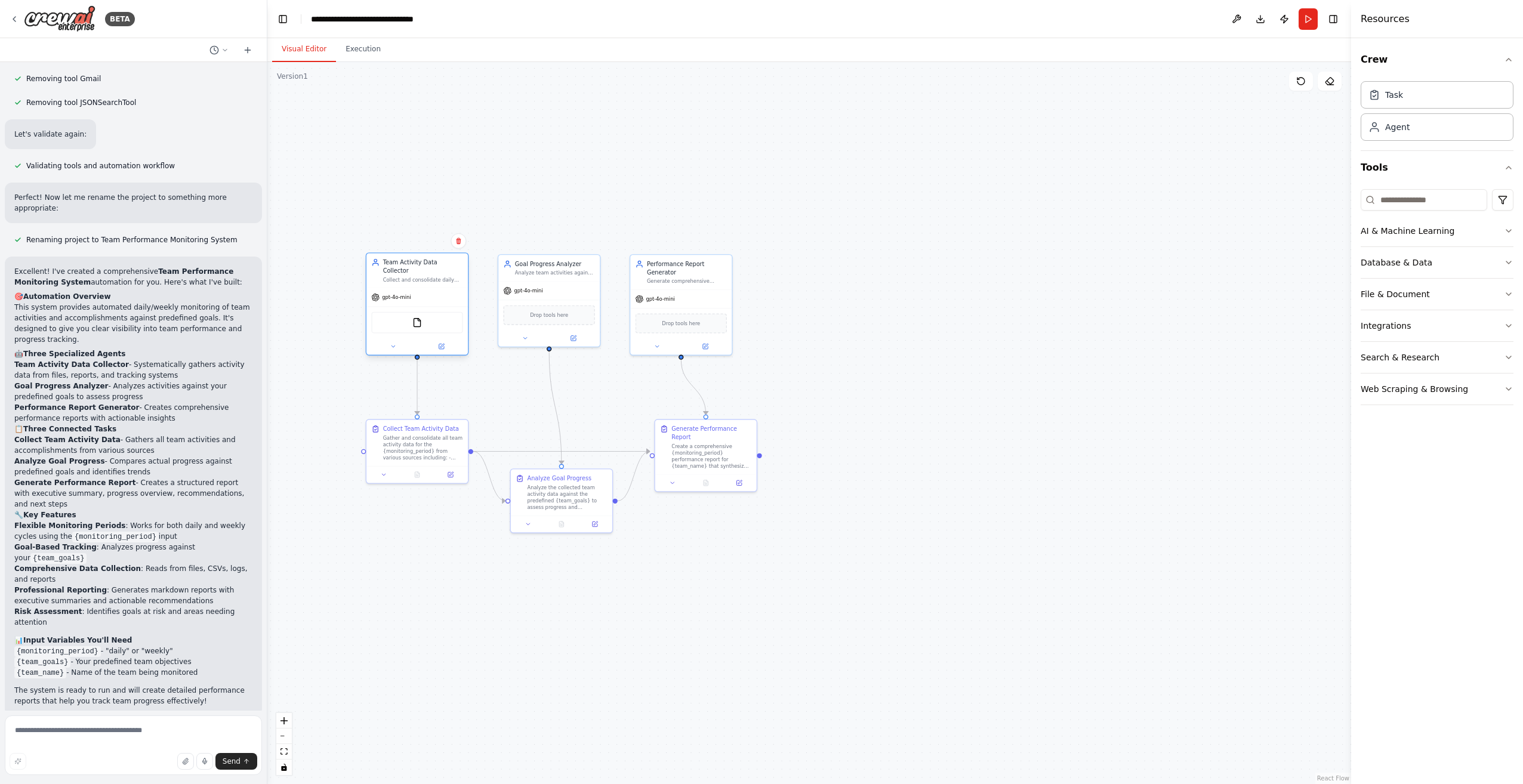
click at [428, 316] on div "FileReadTool" at bounding box center [416, 323] width 91 height 22
click at [413, 320] on div "FileReadTool" at bounding box center [416, 323] width 91 height 22
click at [414, 318] on img at bounding box center [417, 322] width 10 height 10
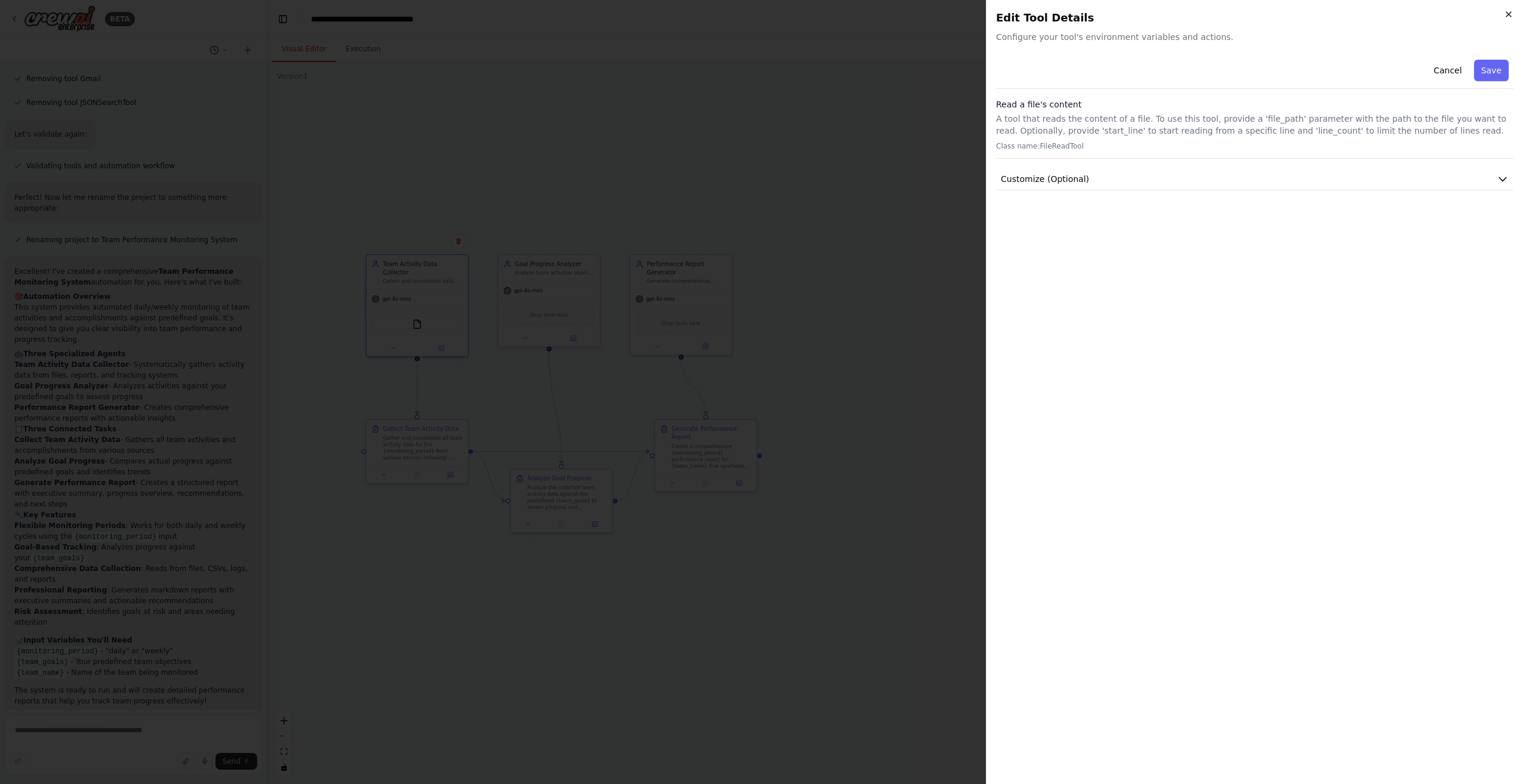
click at [1508, 15] on icon "button" at bounding box center [1509, 14] width 5 height 5
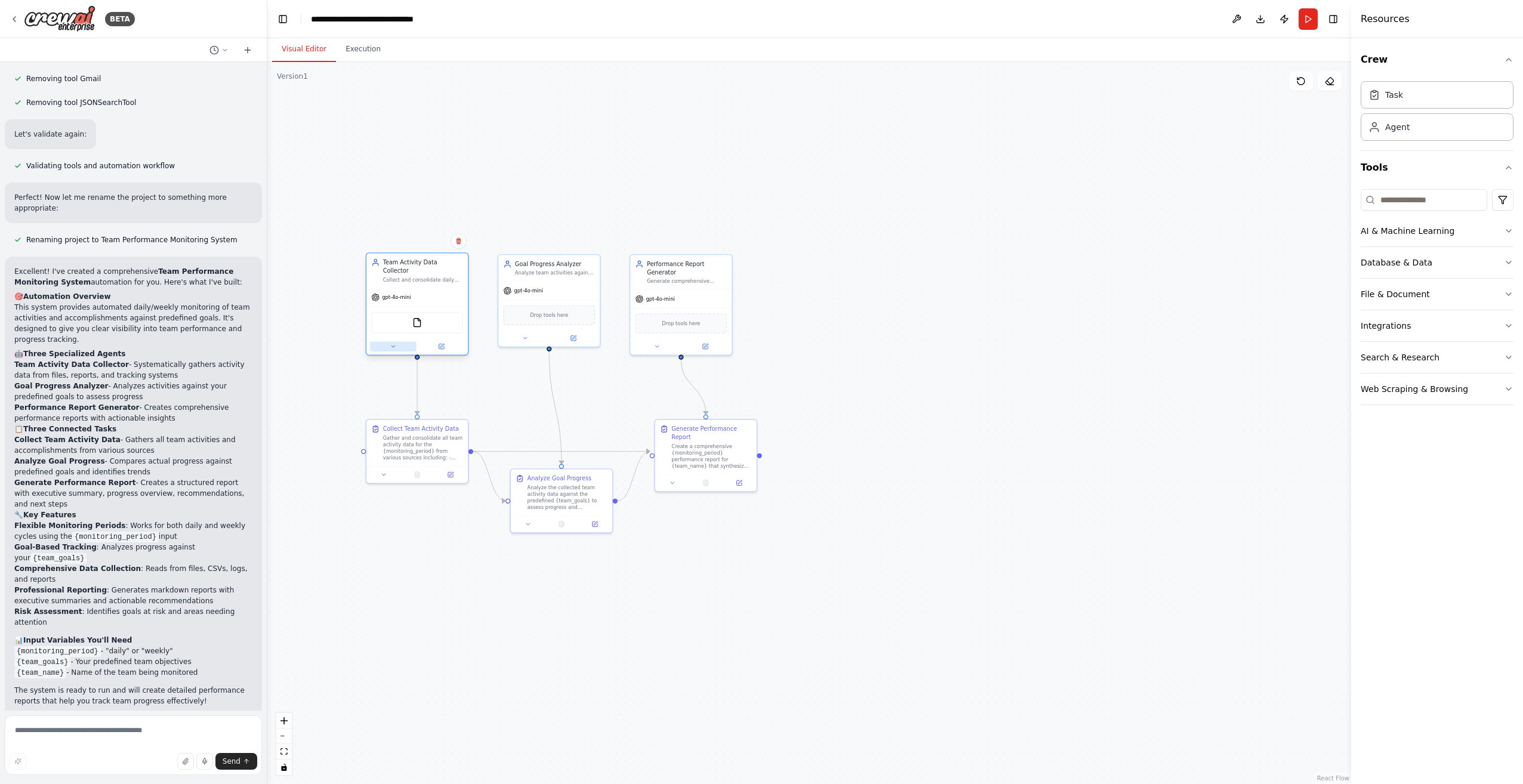
click at [399, 341] on button at bounding box center [393, 346] width 47 height 10
click at [495, 487] on icon at bounding box center [493, 487] width 2 height 2
click at [485, 466] on button "Cancel" at bounding box center [481, 469] width 30 height 15
click at [838, 70] on div ".deletable-edge-delete-btn { width: 20px; height: 20px; border: 0px solid #ffff…" at bounding box center [809, 423] width 1084 height 722
click at [703, 156] on div ".deletable-edge-delete-btn { width: 20px; height: 20px; border: 0px solid #ffff…" at bounding box center [809, 423] width 1084 height 722
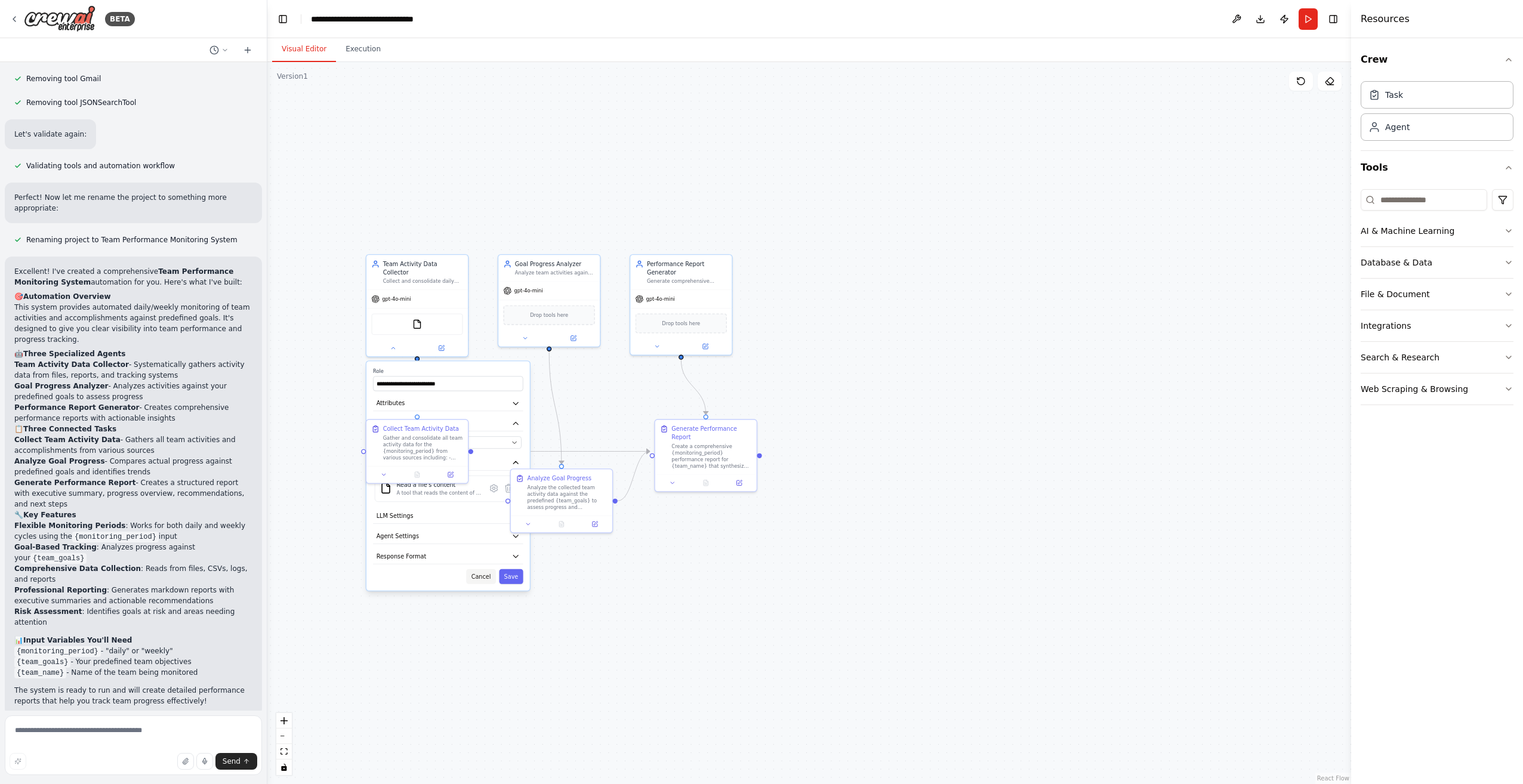
click at [487, 570] on button "Cancel" at bounding box center [481, 576] width 30 height 15
